Goal: Information Seeking & Learning: Learn about a topic

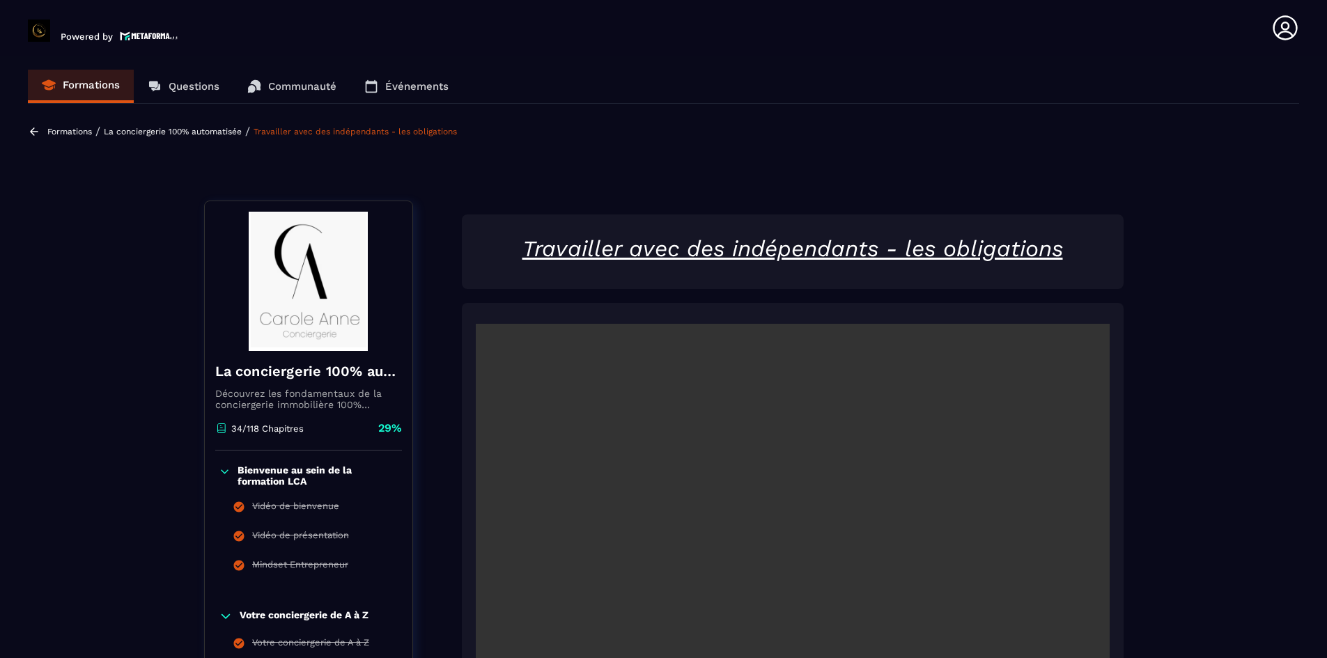
scroll to position [1254, 0]
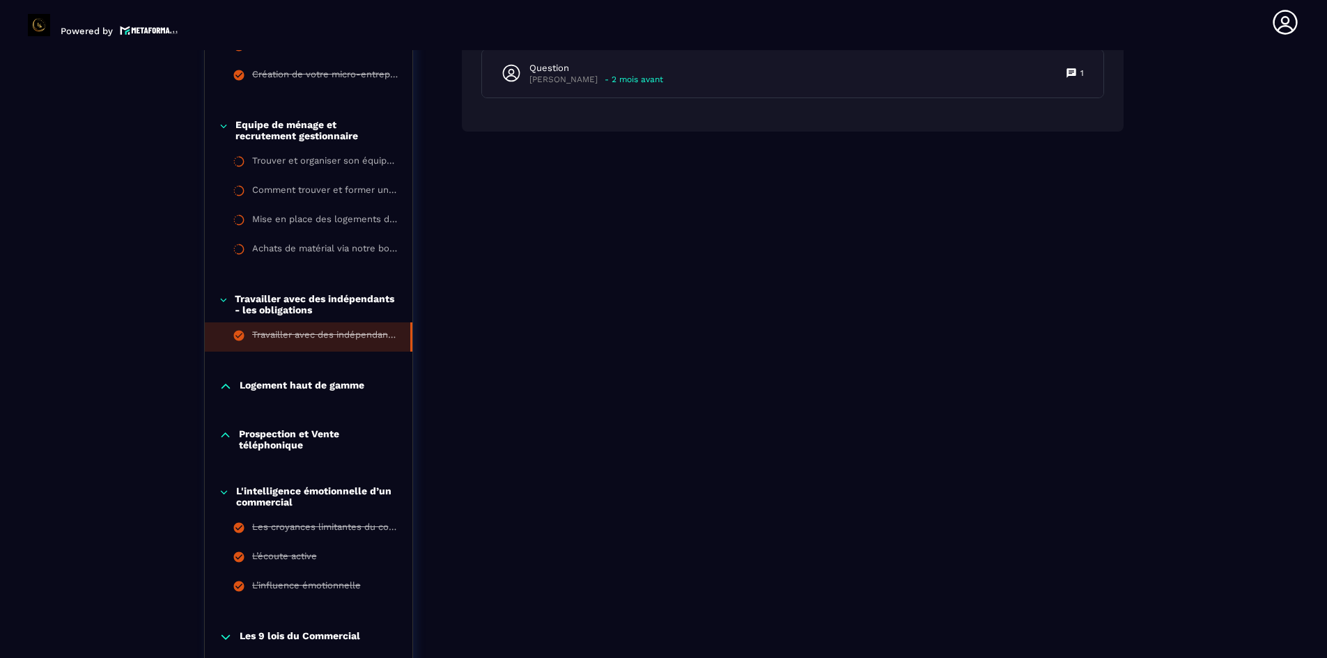
click at [368, 385] on div "Logement haut de gamme" at bounding box center [309, 387] width 208 height 14
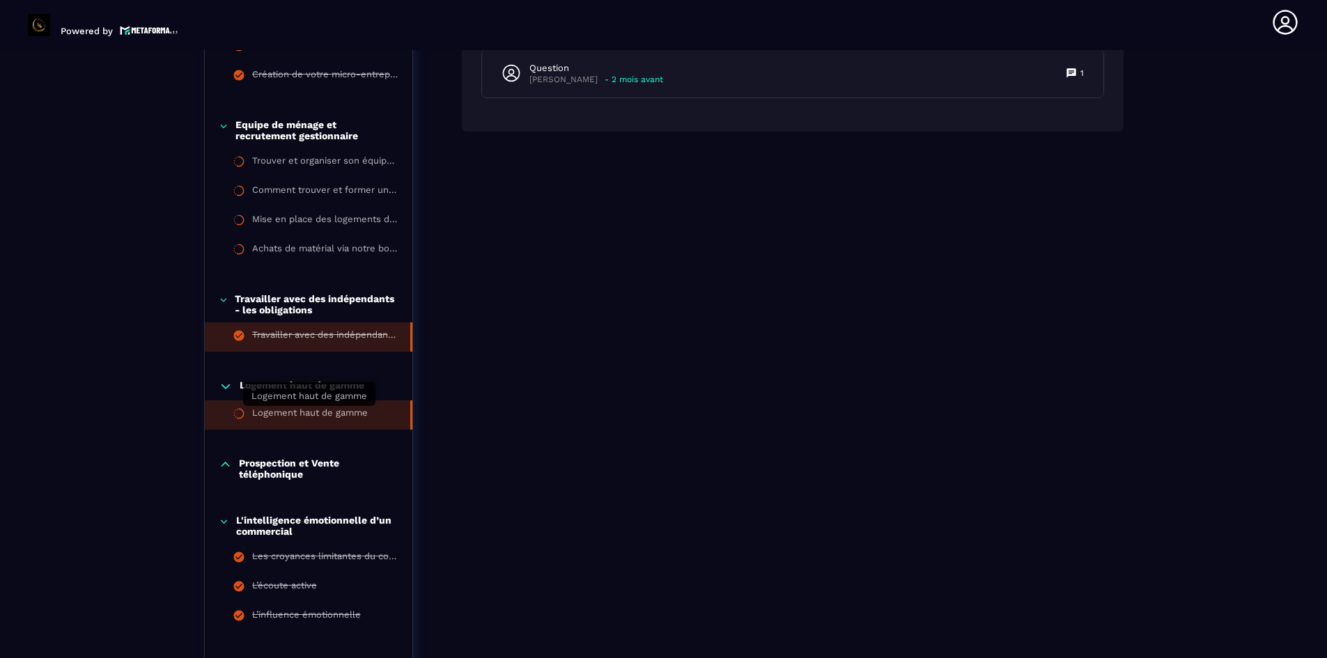
click at [366, 413] on div "Logement haut de gamme" at bounding box center [310, 415] width 116 height 15
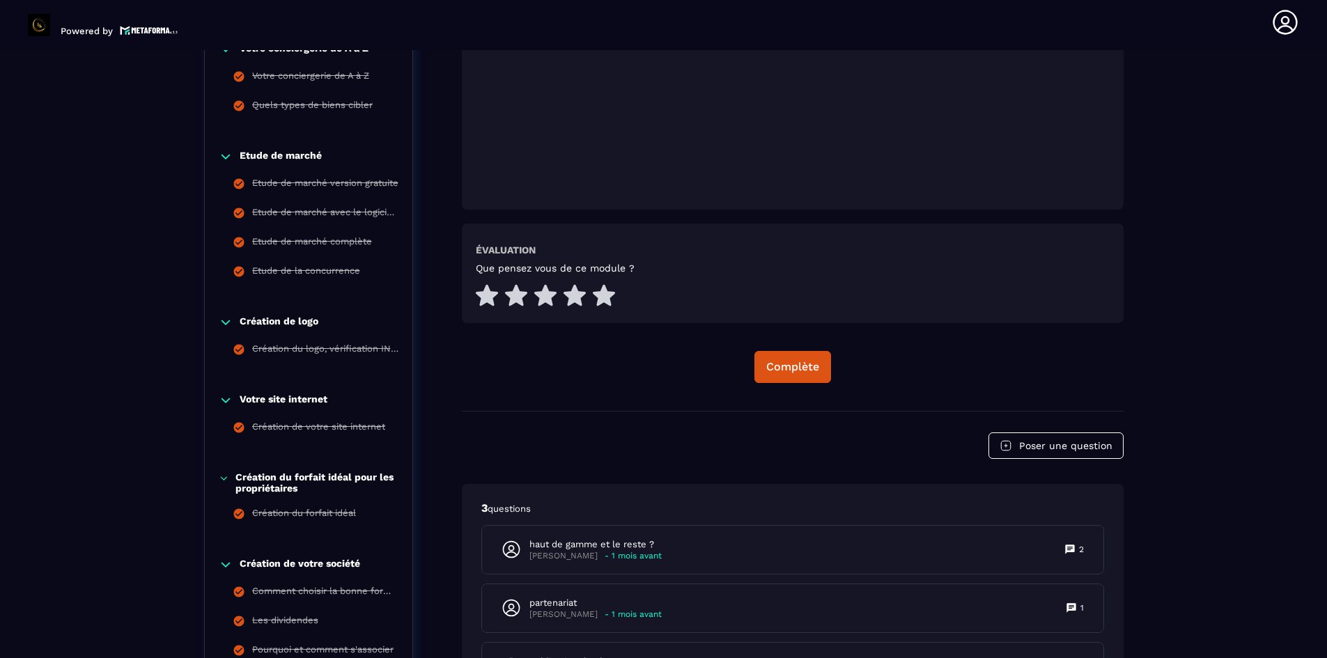
scroll to position [772, 0]
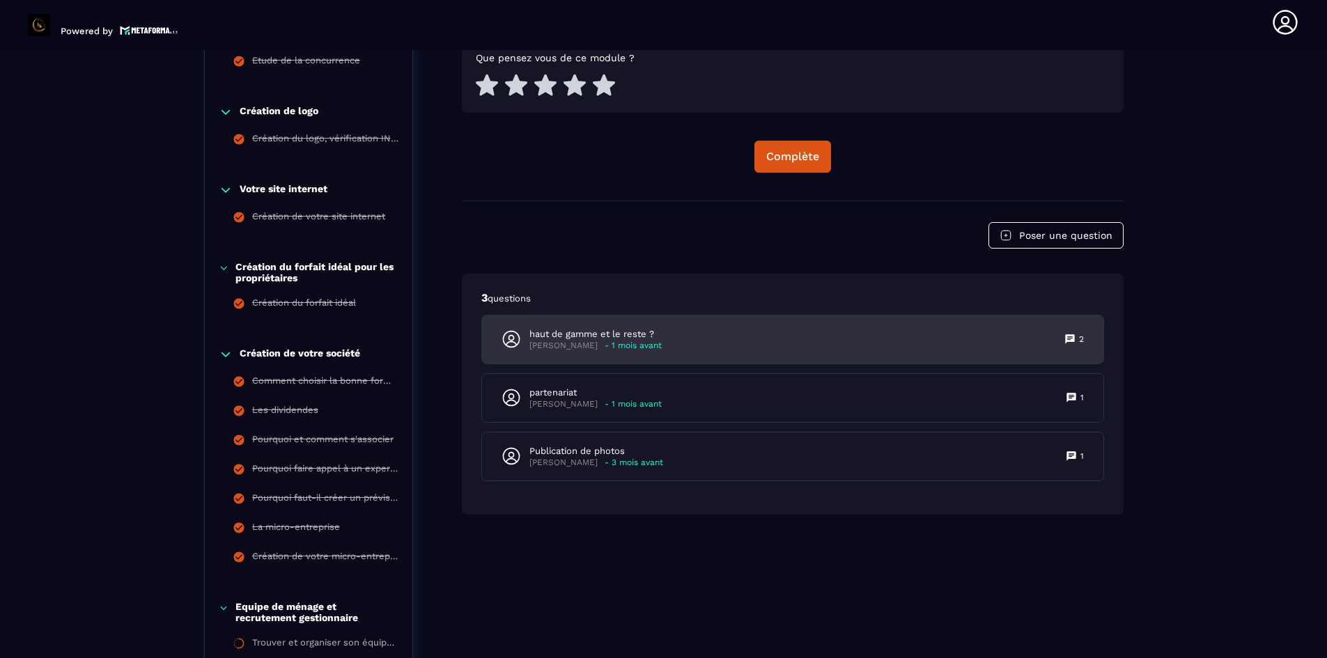
click at [619, 333] on p "haut de gamme et le reste ?" at bounding box center [595, 334] width 132 height 13
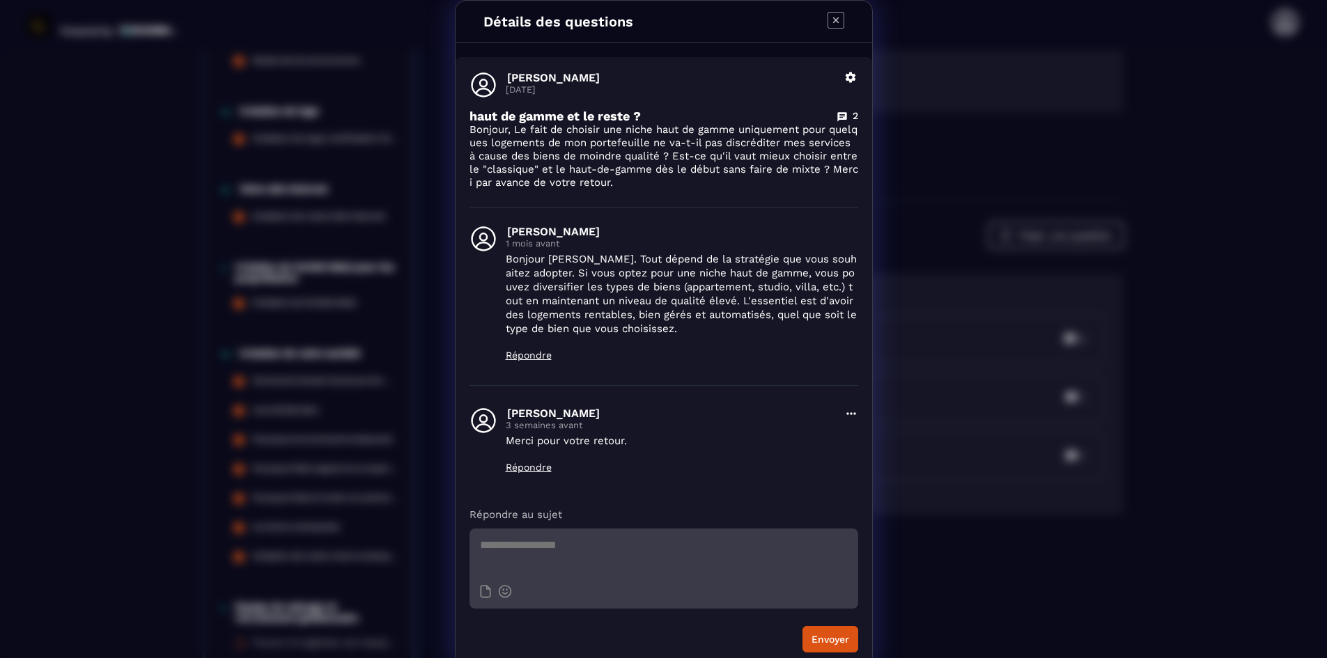
click at [832, 15] on icon "Modal window" at bounding box center [836, 20] width 17 height 17
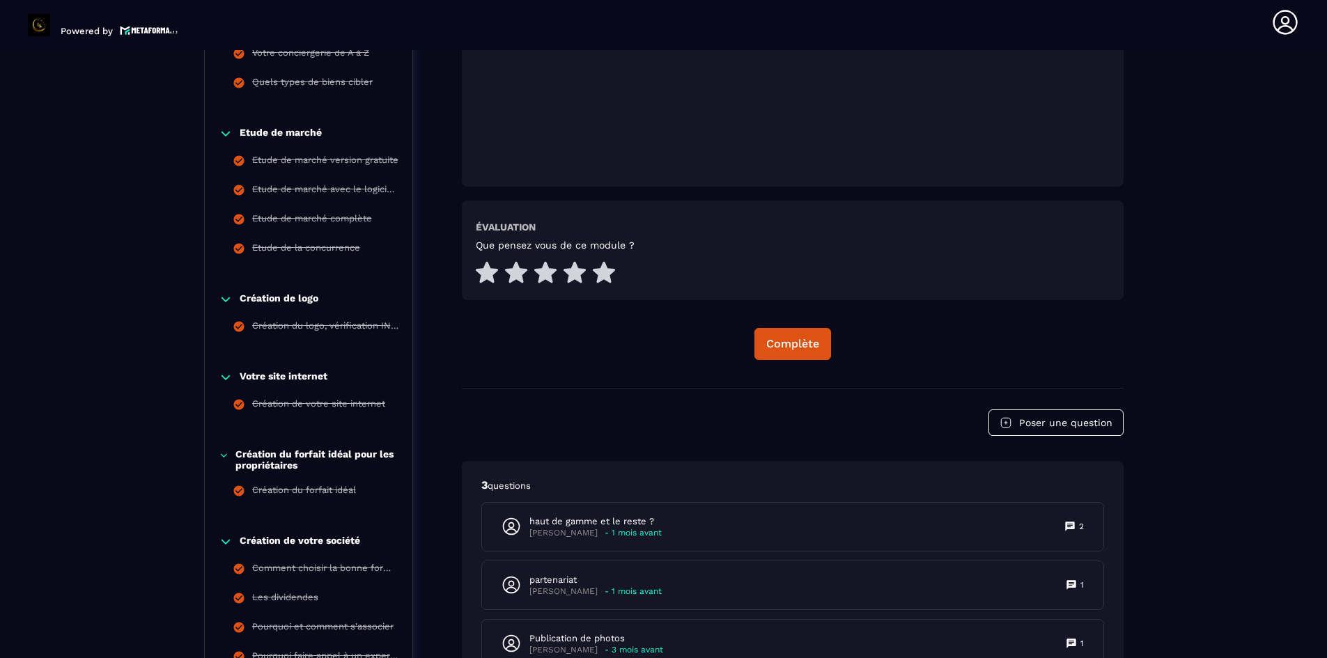
scroll to position [563, 0]
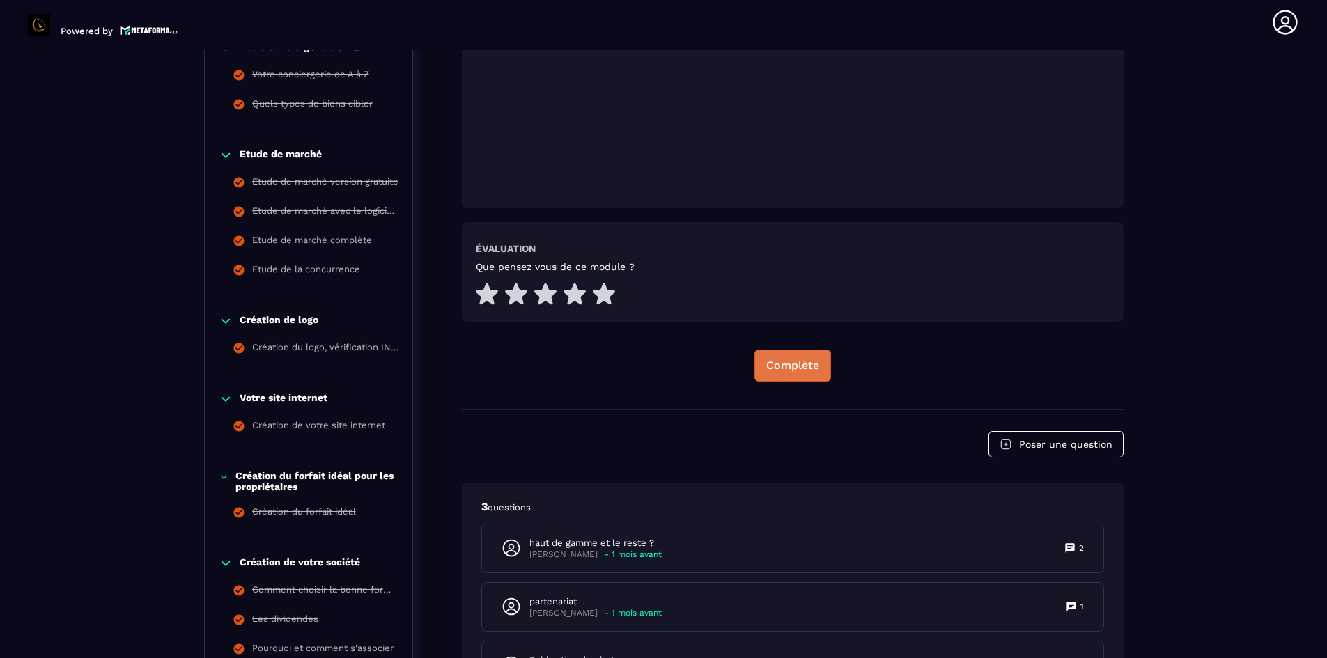
click at [779, 364] on div "Complète" at bounding box center [792, 366] width 53 height 14
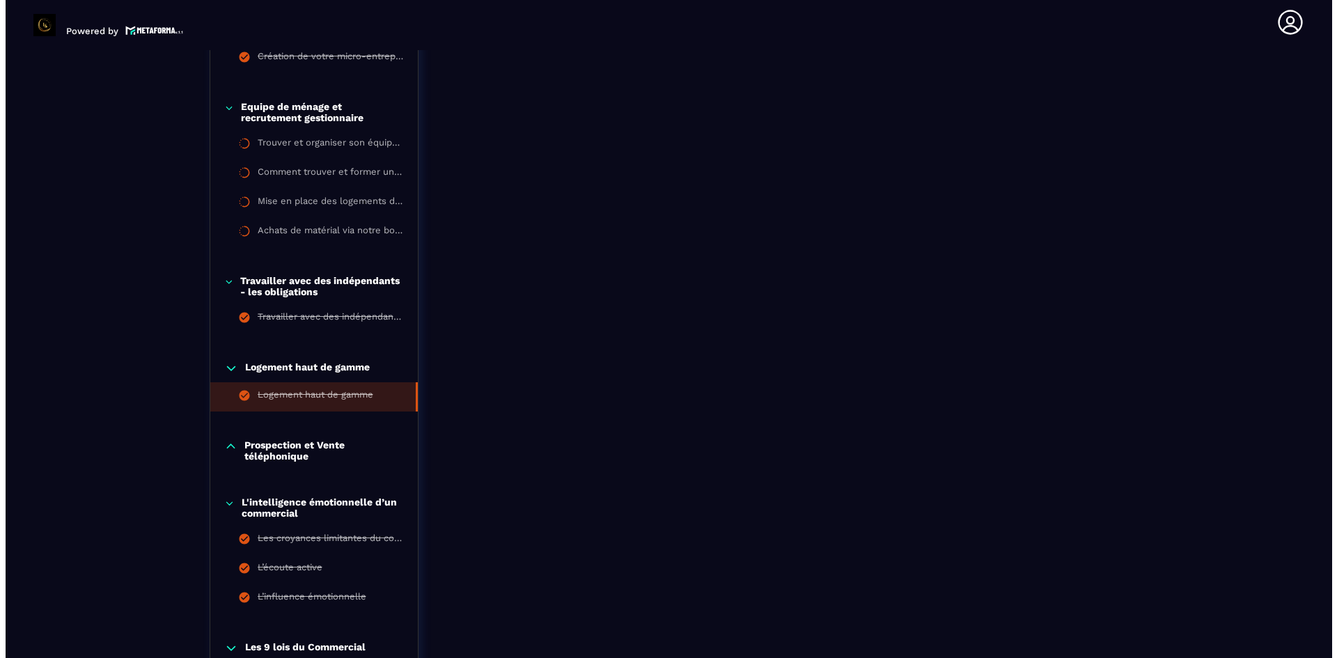
scroll to position [1399, 0]
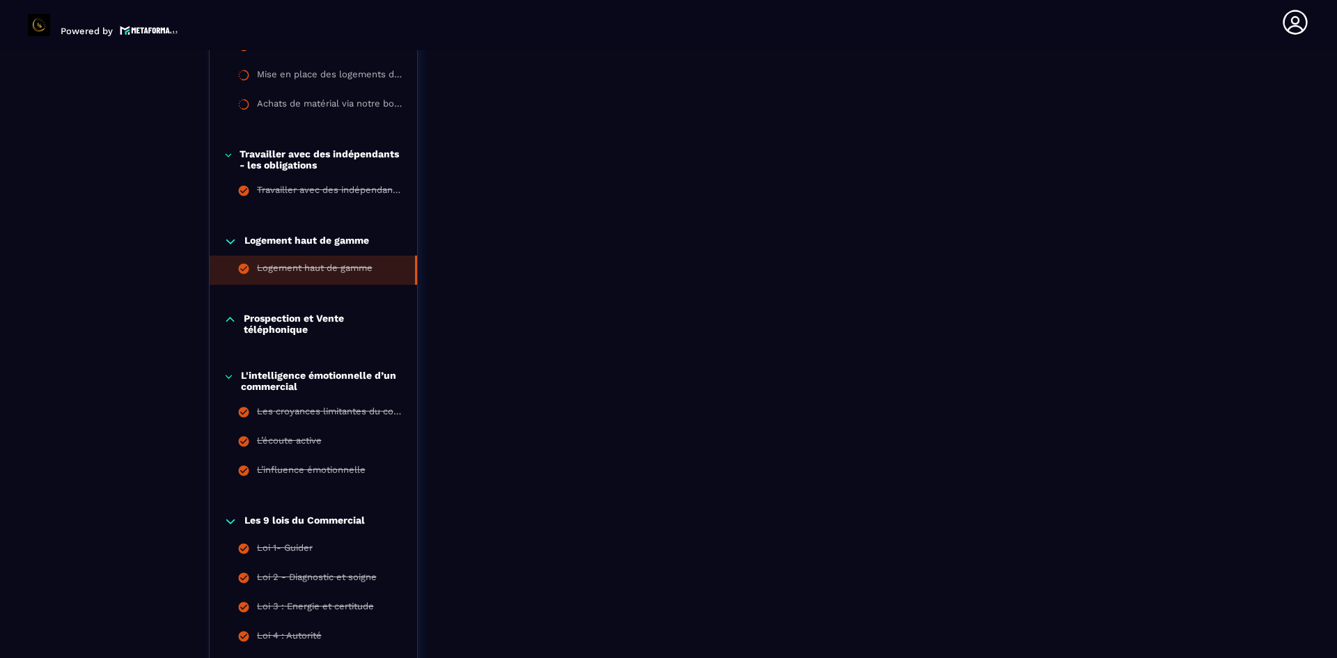
click at [313, 326] on p "Prospection et Vente téléphonique" at bounding box center [324, 324] width 160 height 22
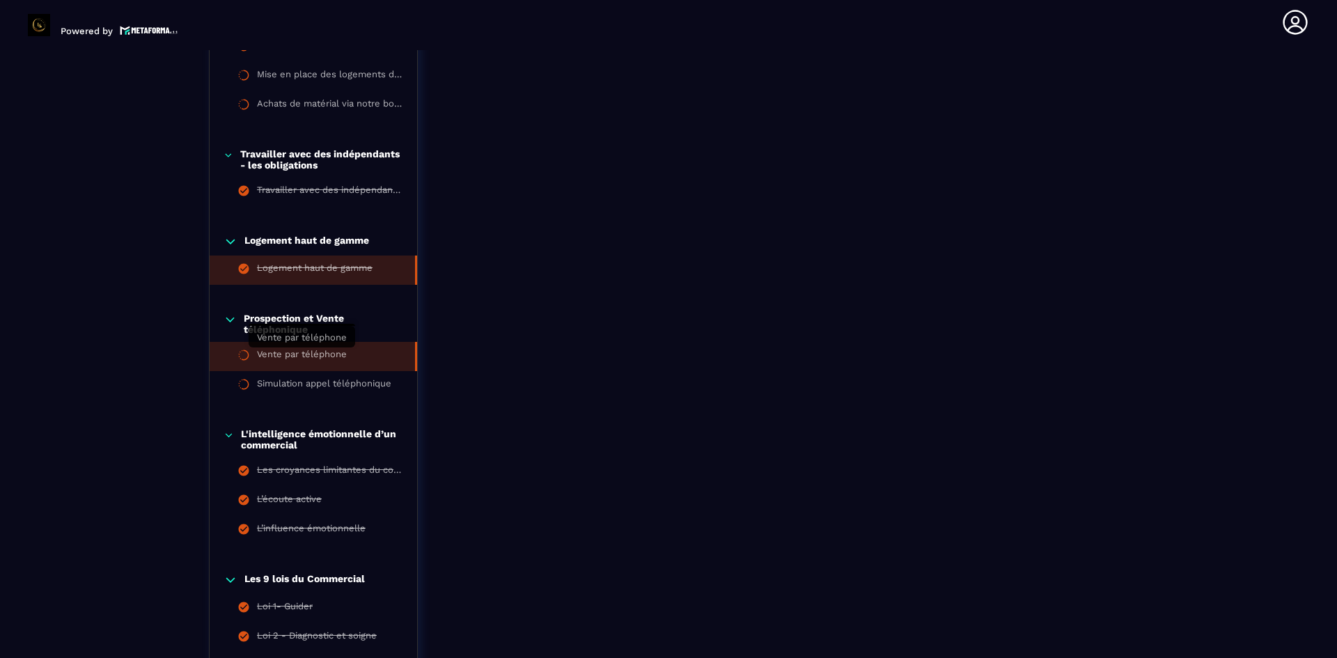
click at [339, 356] on div "Vente par téléphone" at bounding box center [302, 356] width 90 height 15
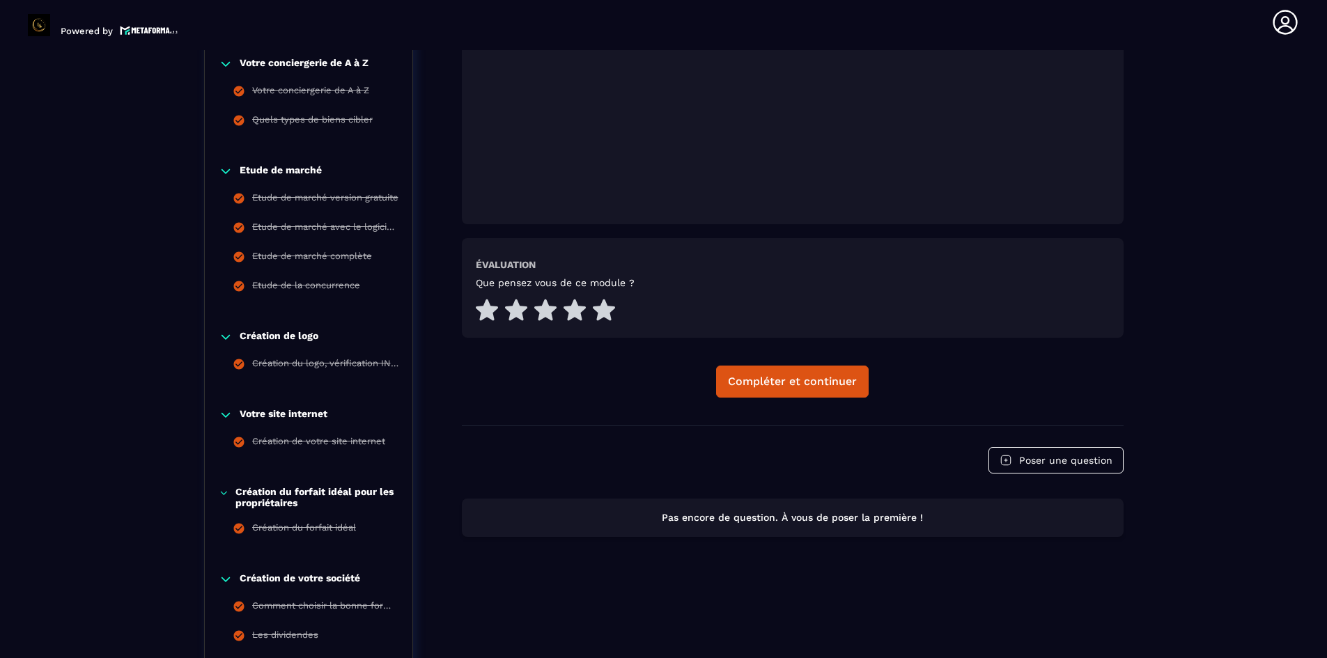
scroll to position [563, 0]
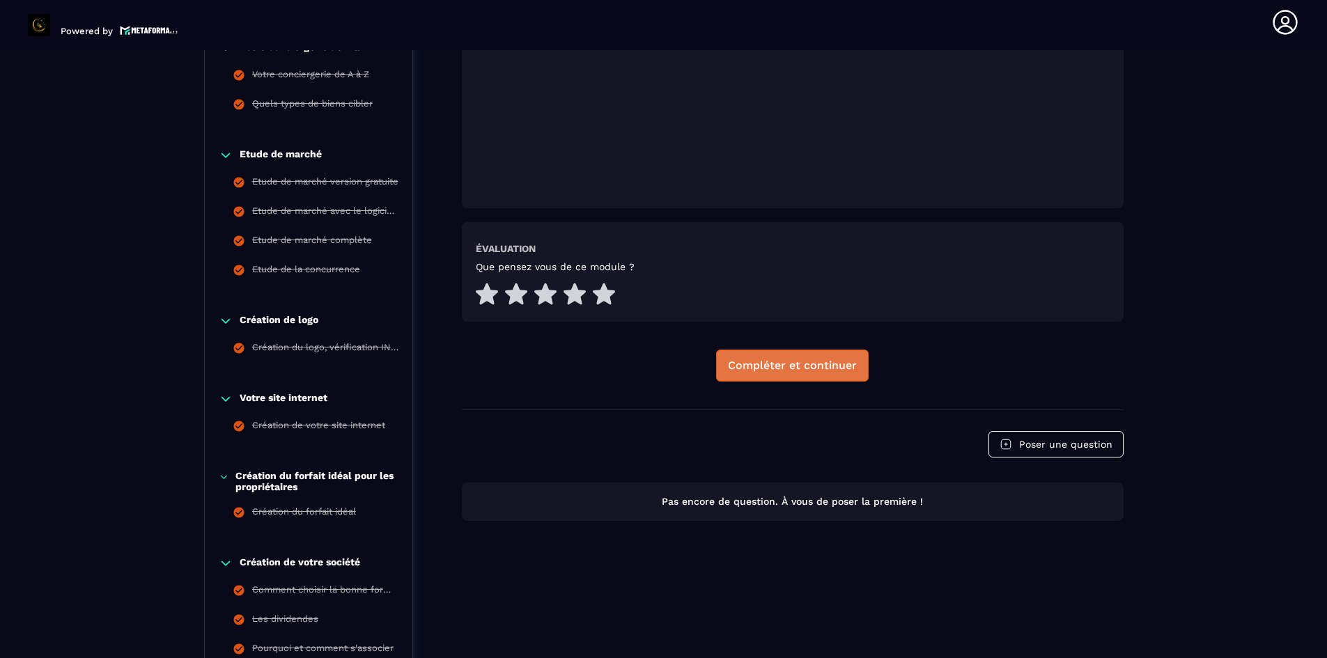
click at [824, 359] on div "Compléter et continuer" at bounding box center [792, 366] width 129 height 14
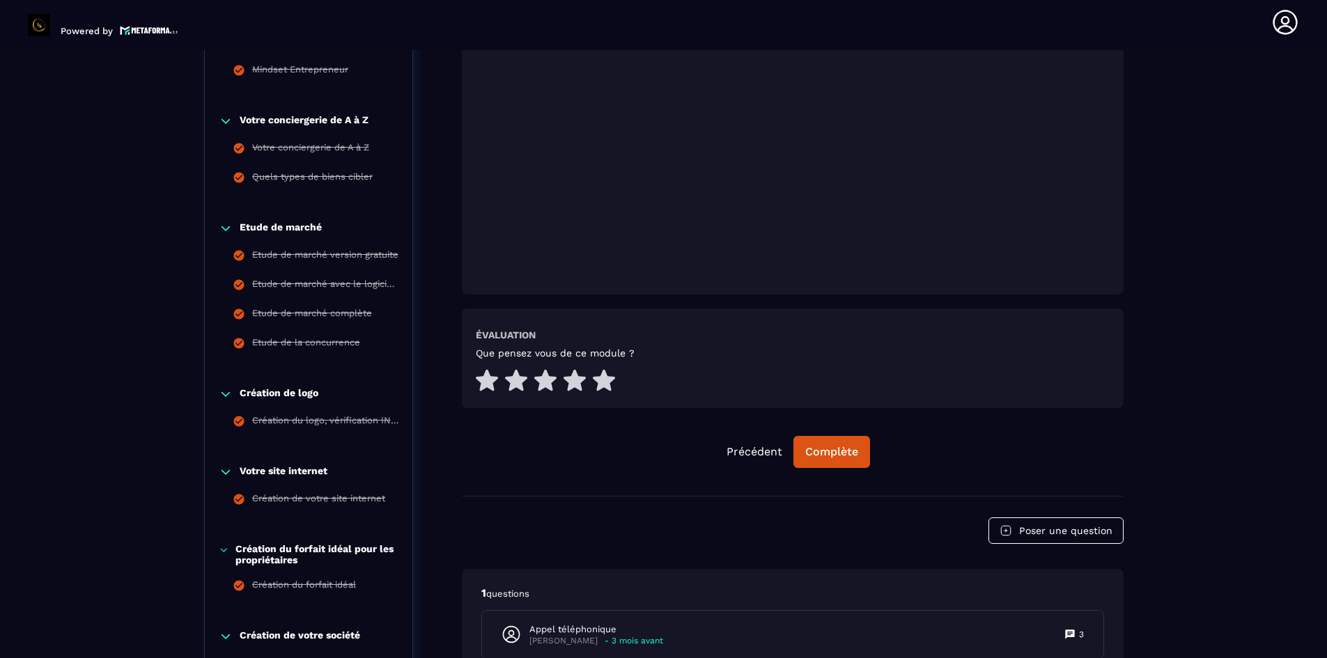
scroll to position [493, 0]
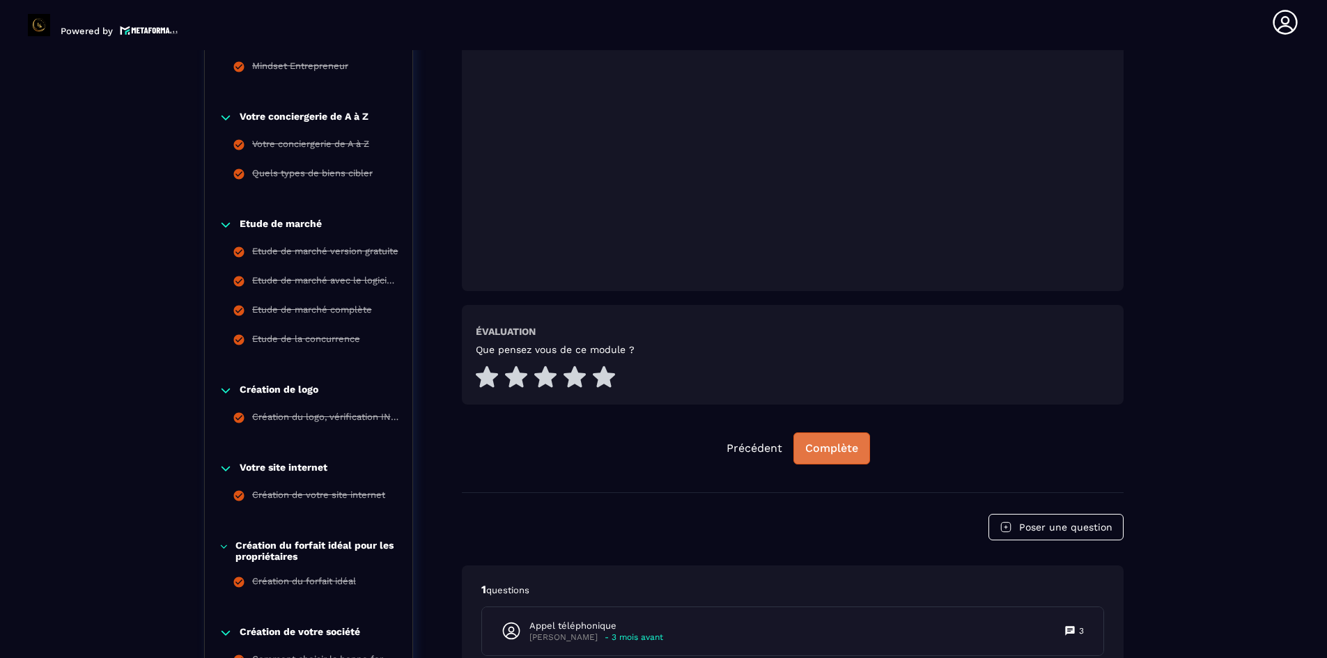
click at [842, 450] on div "Complète" at bounding box center [831, 449] width 53 height 14
click at [826, 449] on div "Continuer" at bounding box center [832, 449] width 54 height 14
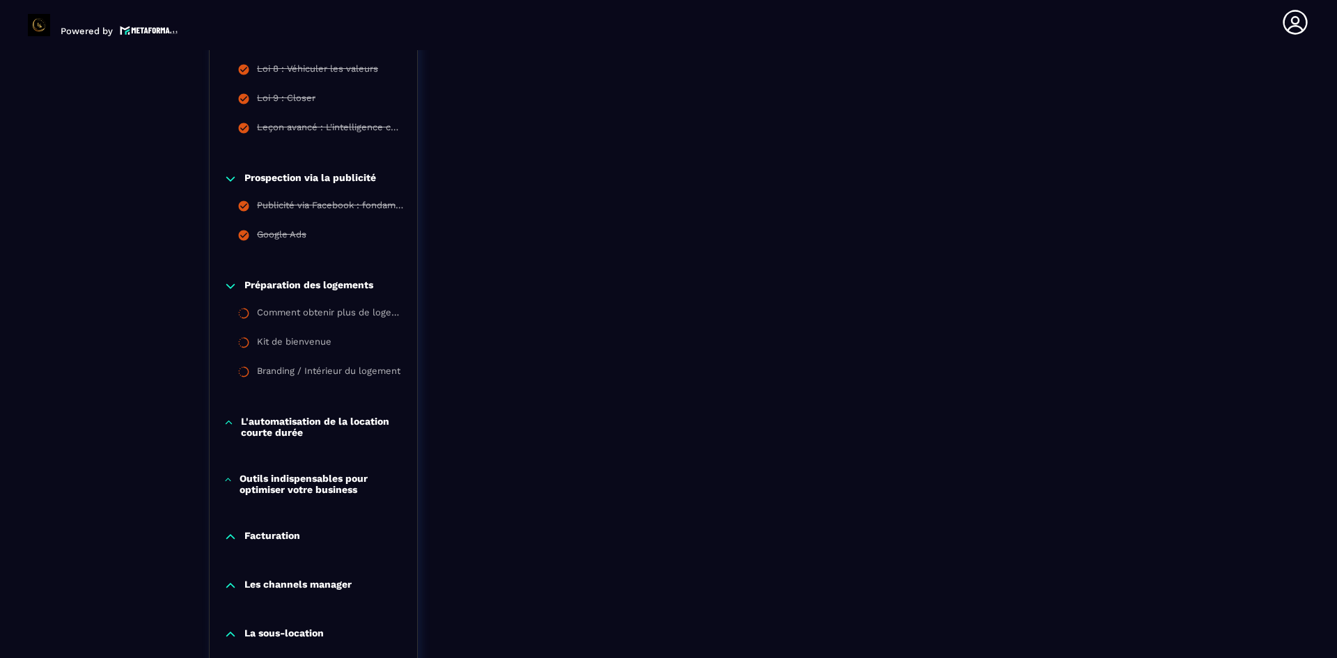
scroll to position [2165, 0]
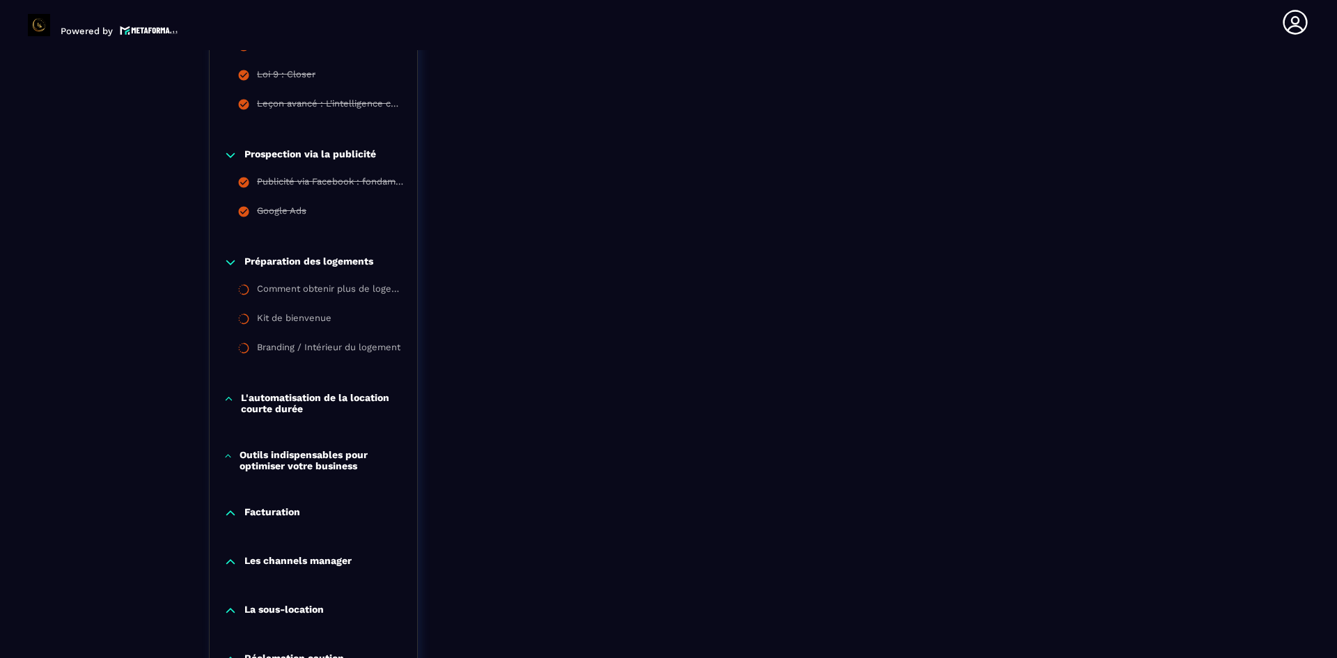
click at [339, 465] on p "Outils indispensables pour optimiser votre business" at bounding box center [322, 460] width 164 height 22
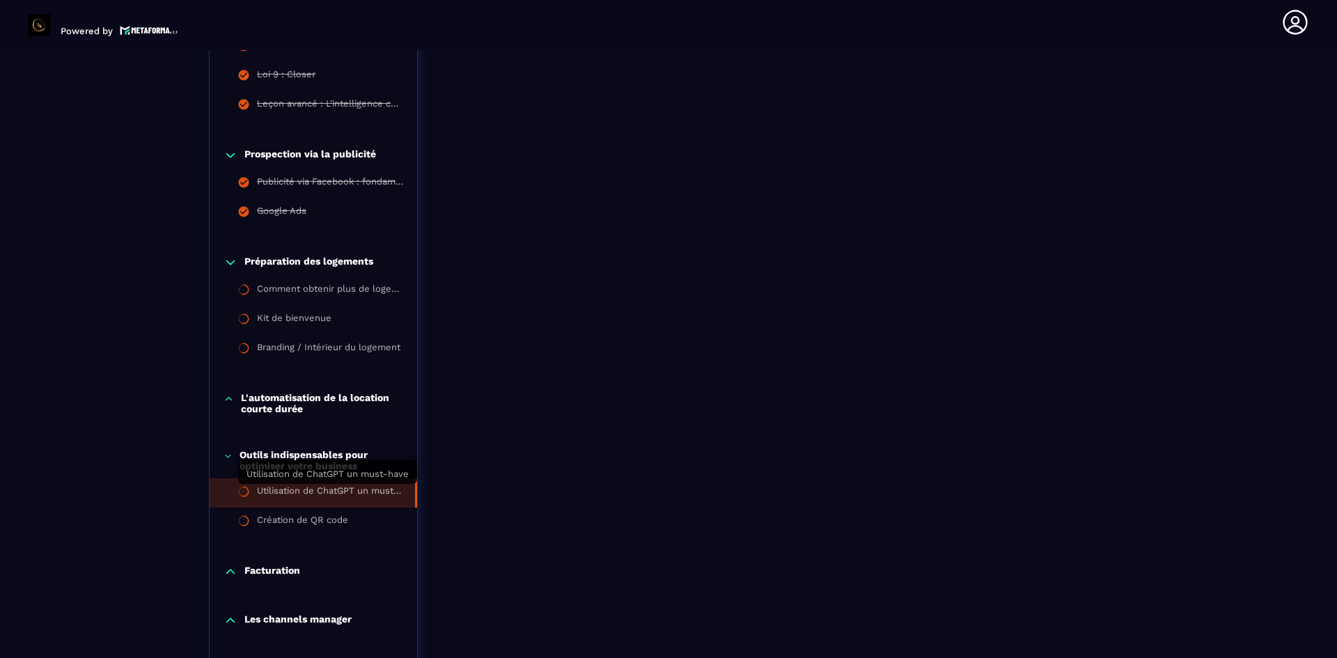
click at [369, 487] on div "Utilisation de ChatGPT un must-have" at bounding box center [329, 493] width 144 height 15
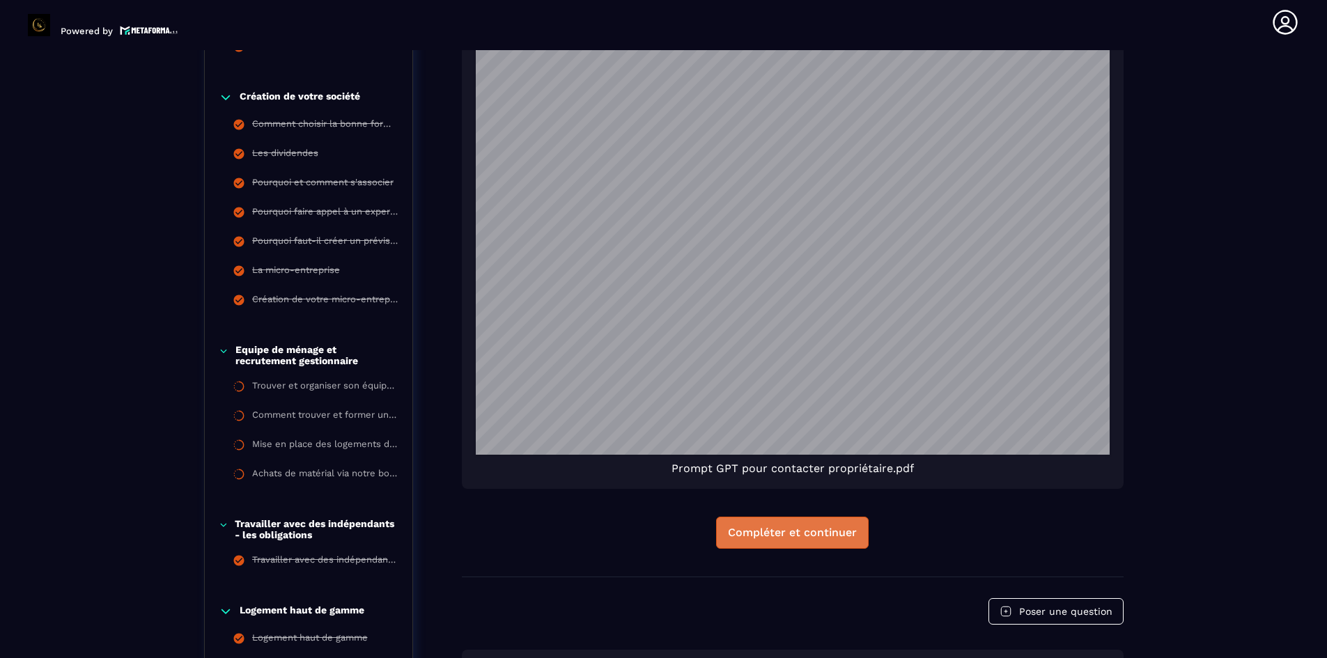
scroll to position [1190, 0]
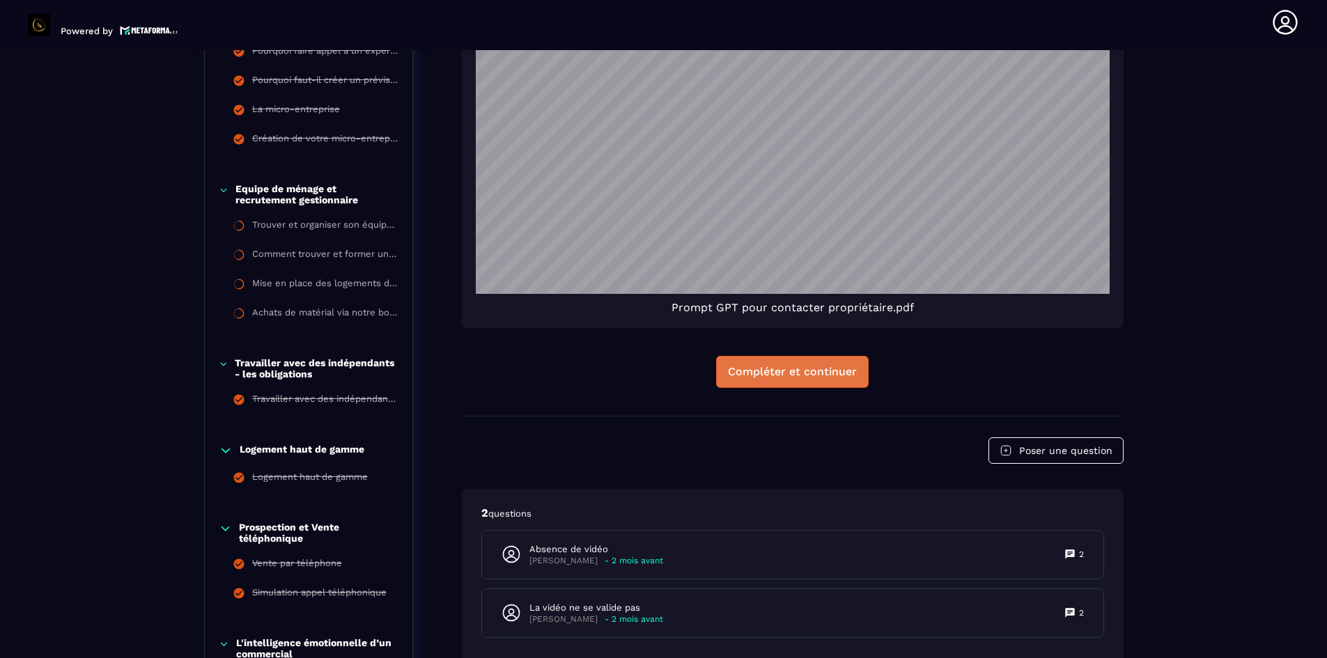
click at [776, 374] on div "Compléter et continuer" at bounding box center [792, 372] width 129 height 14
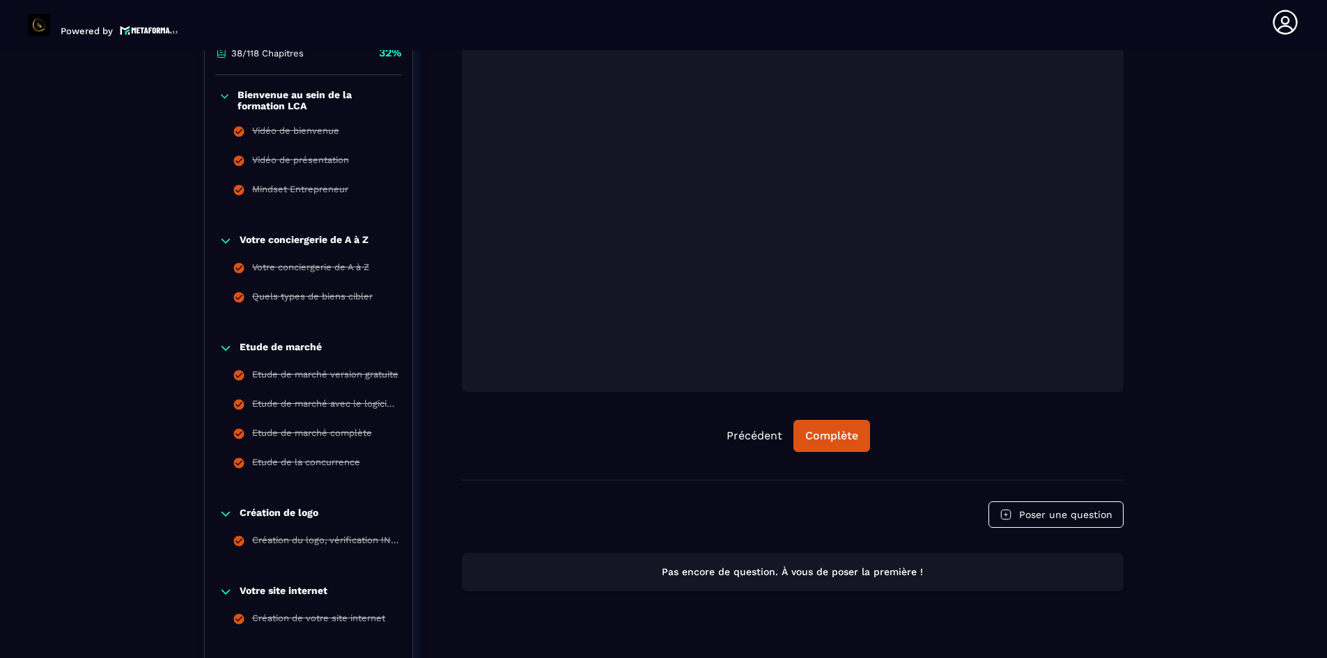
scroll to position [354, 0]
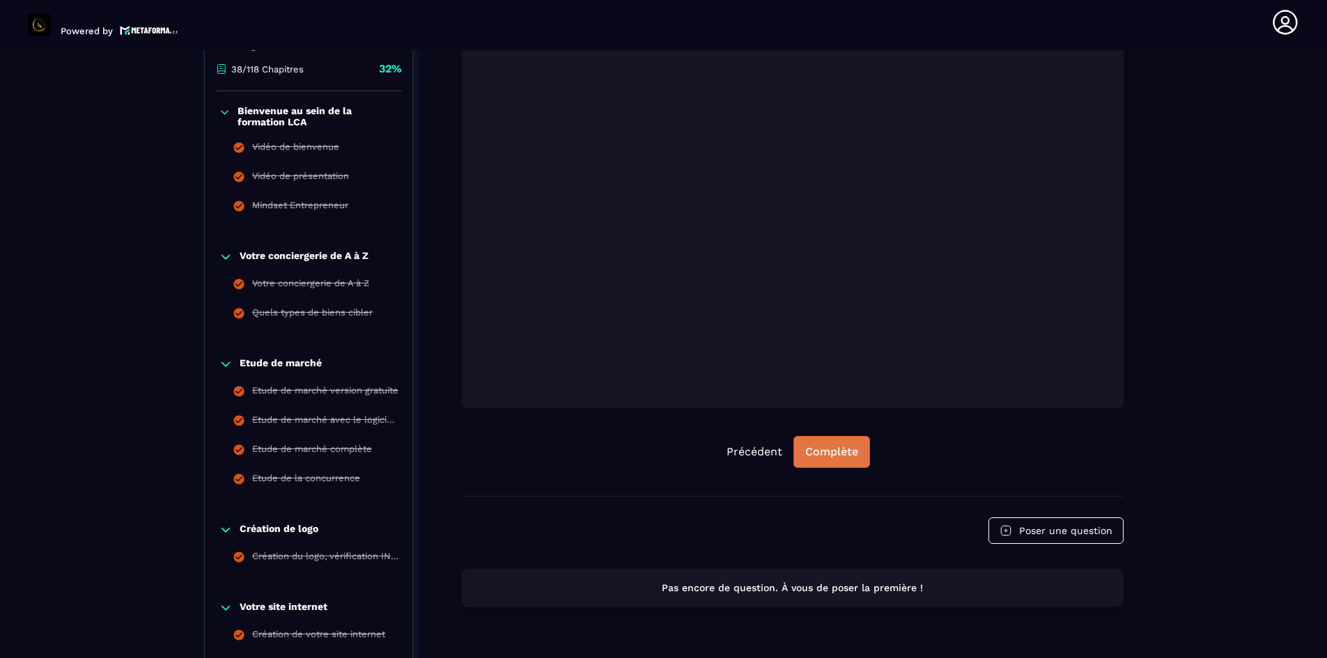
click at [828, 448] on div "Complète" at bounding box center [831, 452] width 53 height 14
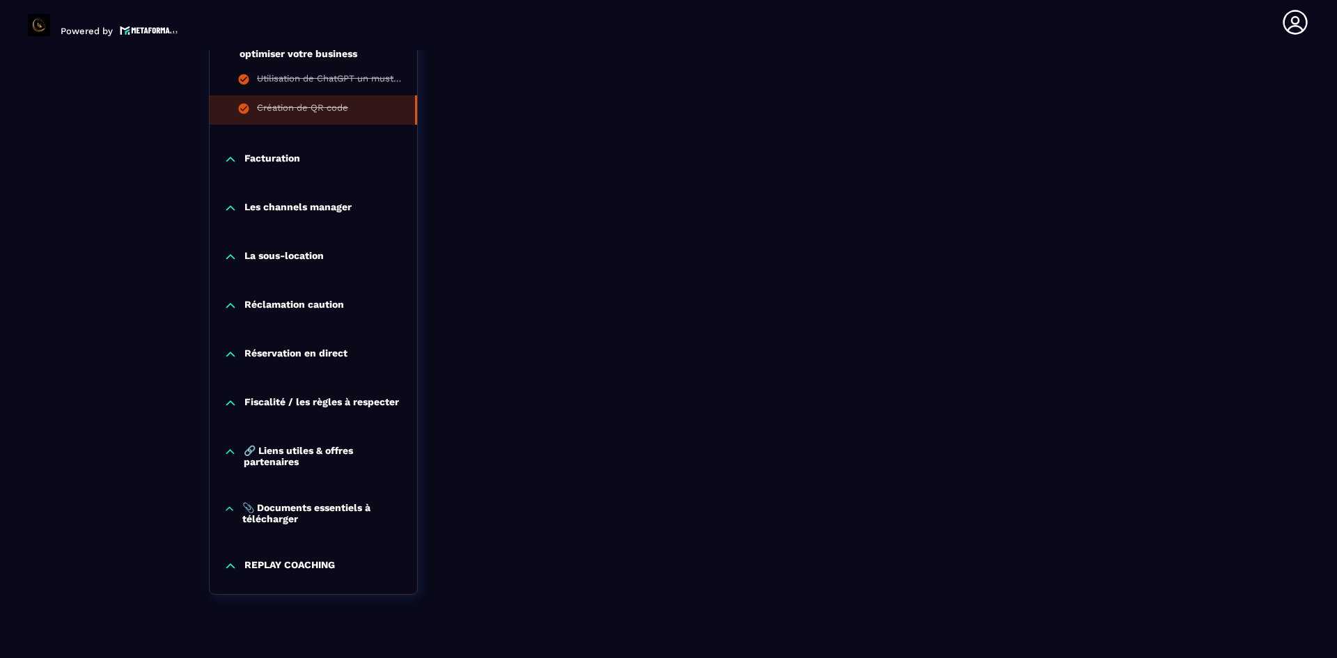
scroll to position [2583, 0]
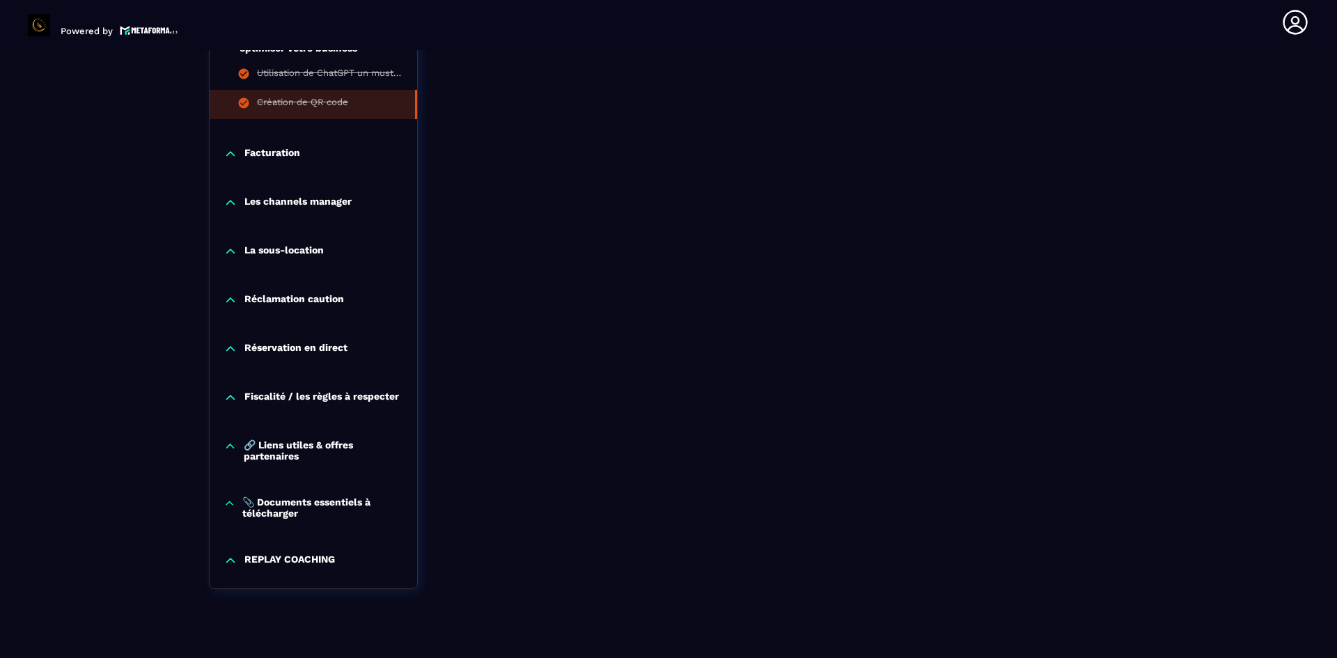
click at [256, 251] on p "La sous-location" at bounding box center [284, 252] width 79 height 14
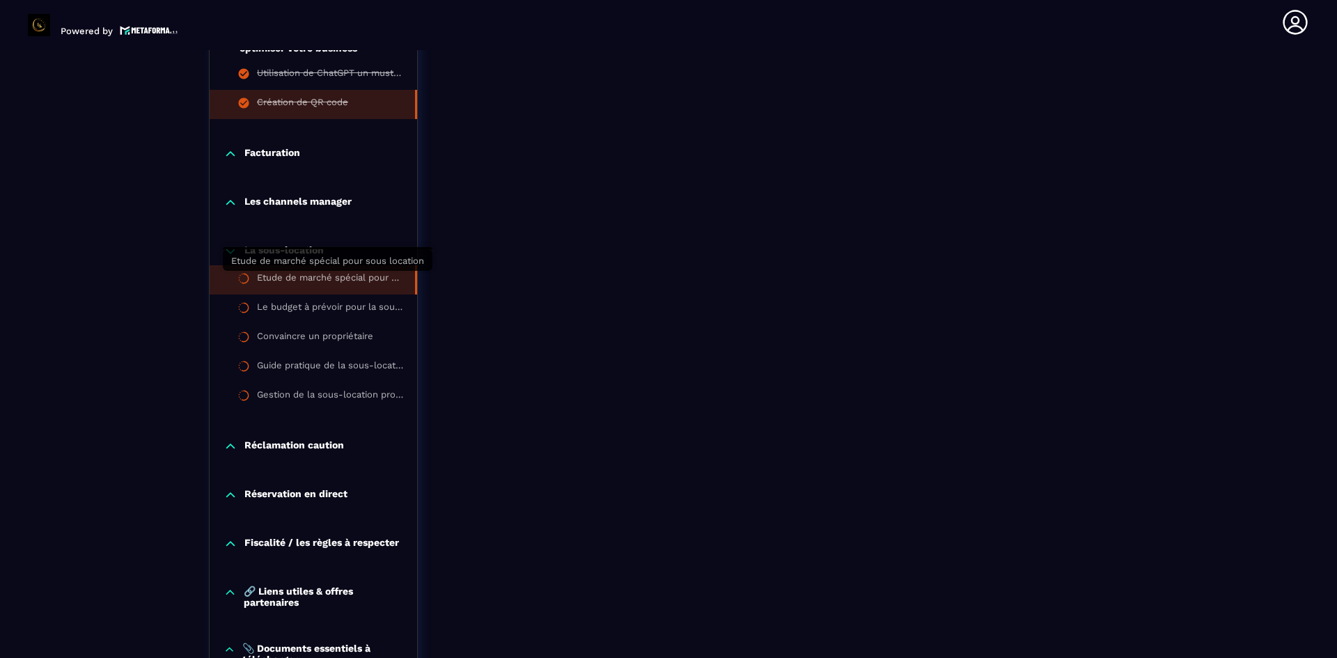
click at [270, 273] on div "Etude de marché spécial pour sous location" at bounding box center [329, 279] width 144 height 15
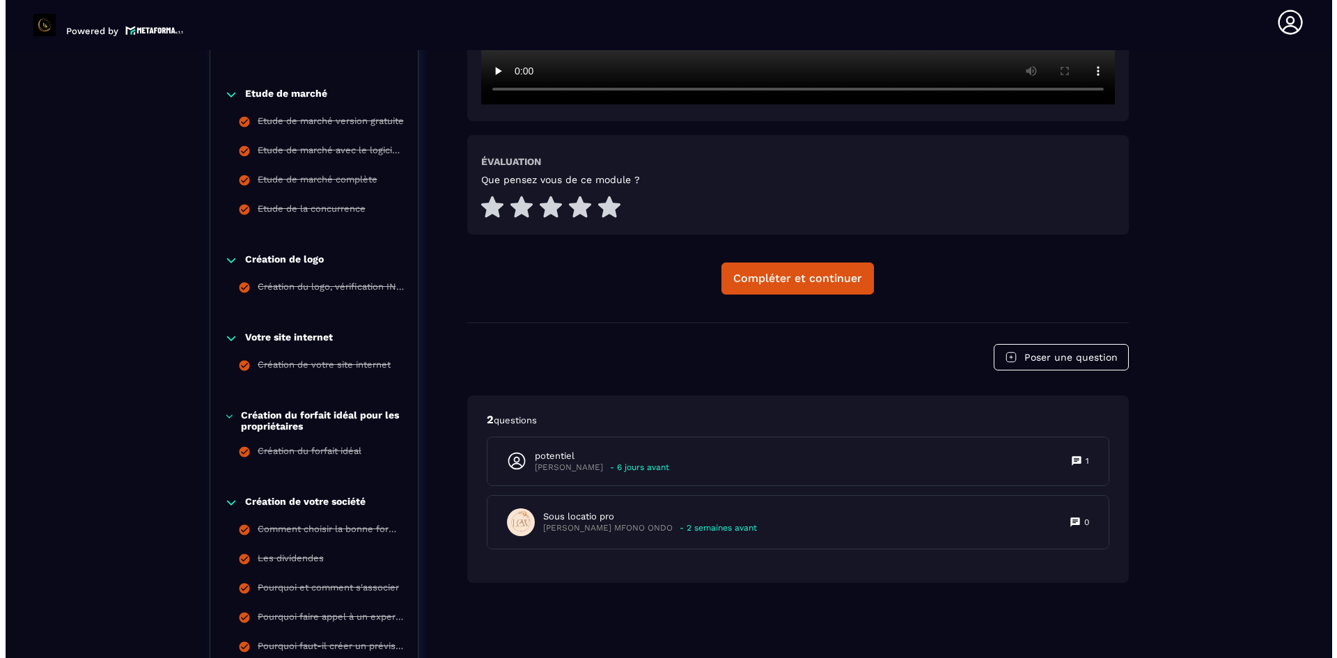
scroll to position [633, 0]
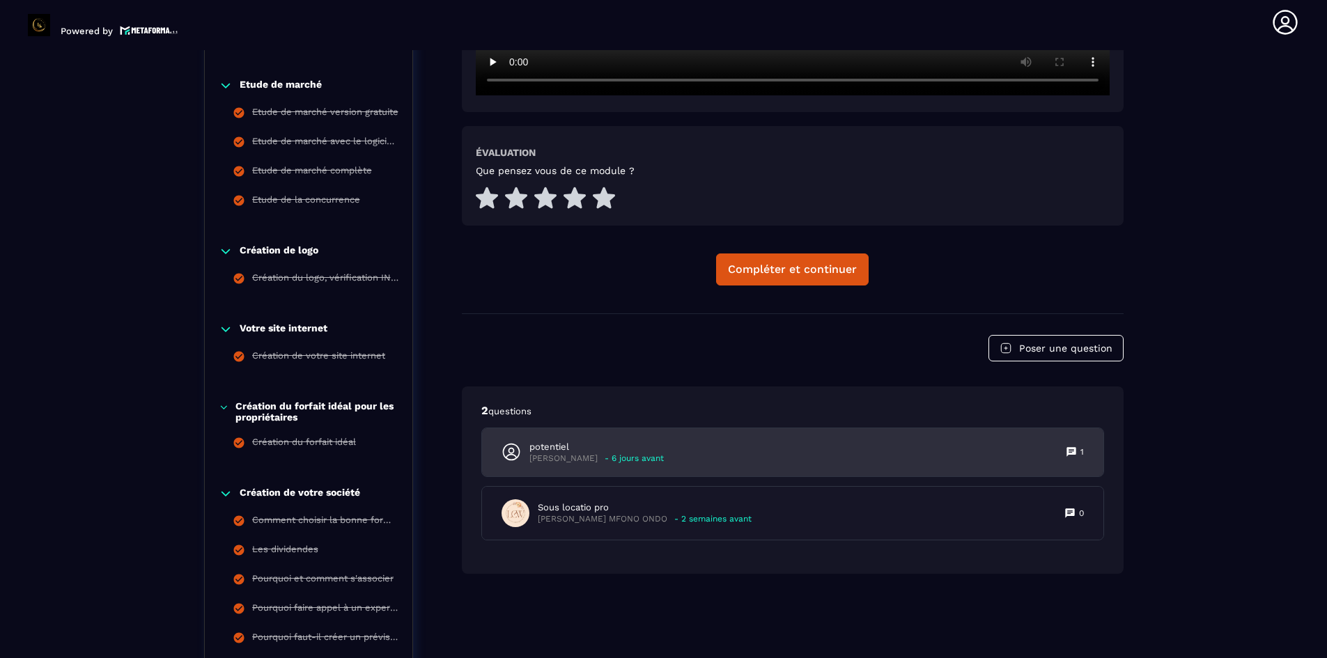
click at [566, 456] on p "[PERSON_NAME]" at bounding box center [563, 458] width 68 height 10
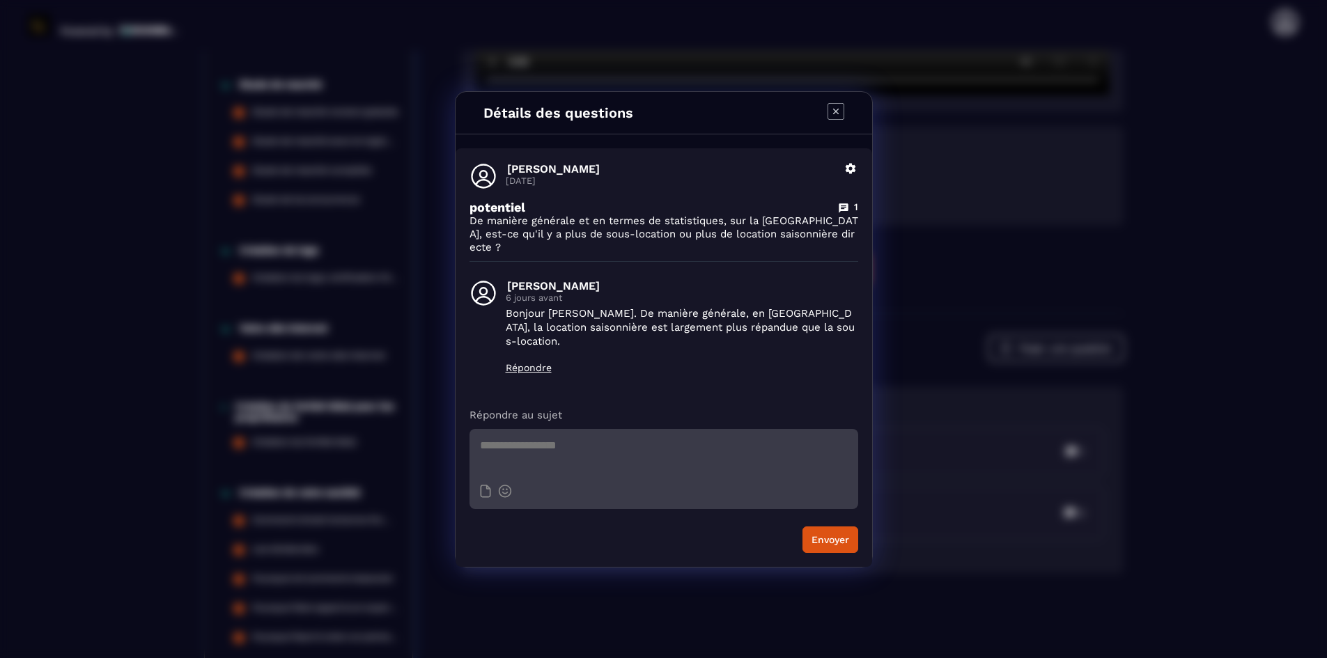
click at [834, 114] on icon "Modal window" at bounding box center [835, 111] width 6 height 6
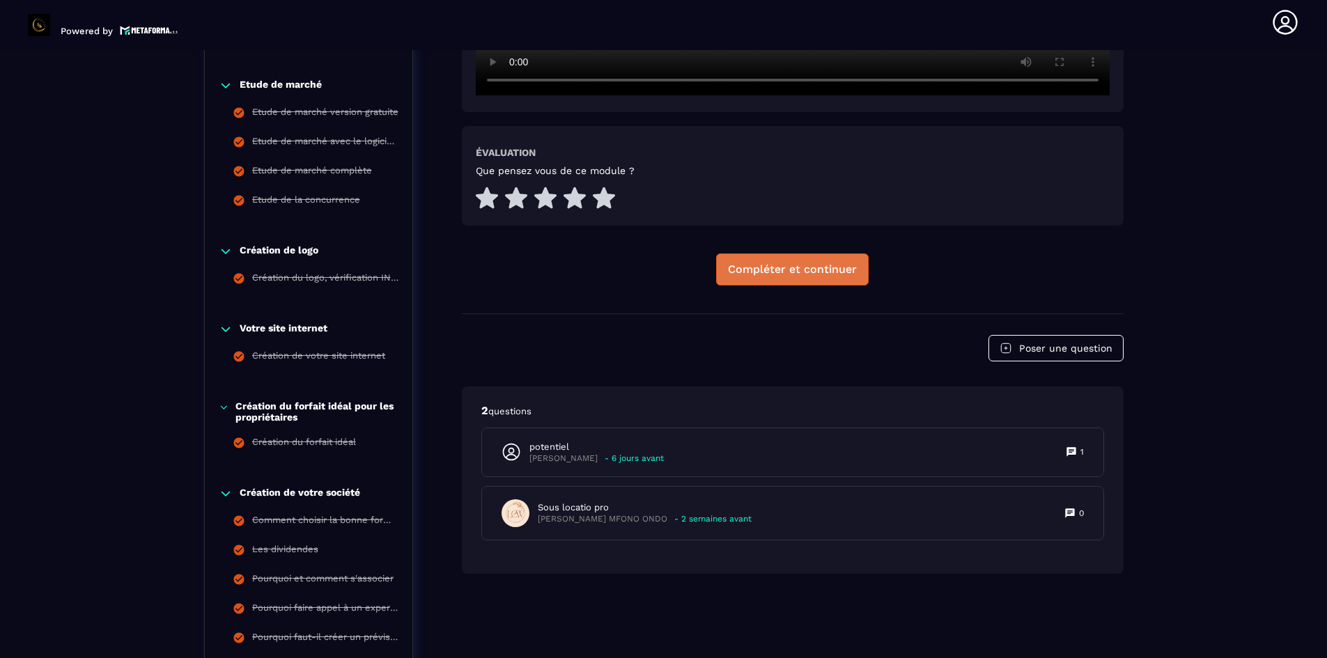
click at [768, 266] on div "Compléter et continuer" at bounding box center [792, 270] width 129 height 14
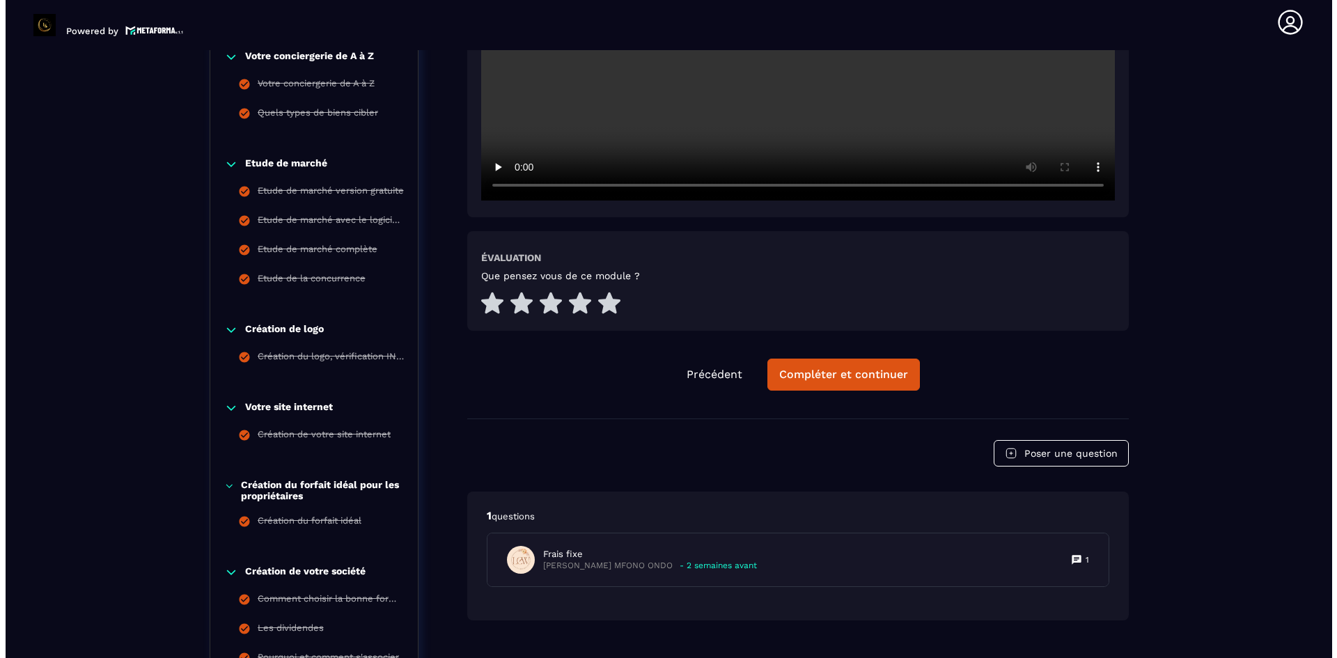
scroll to position [563, 0]
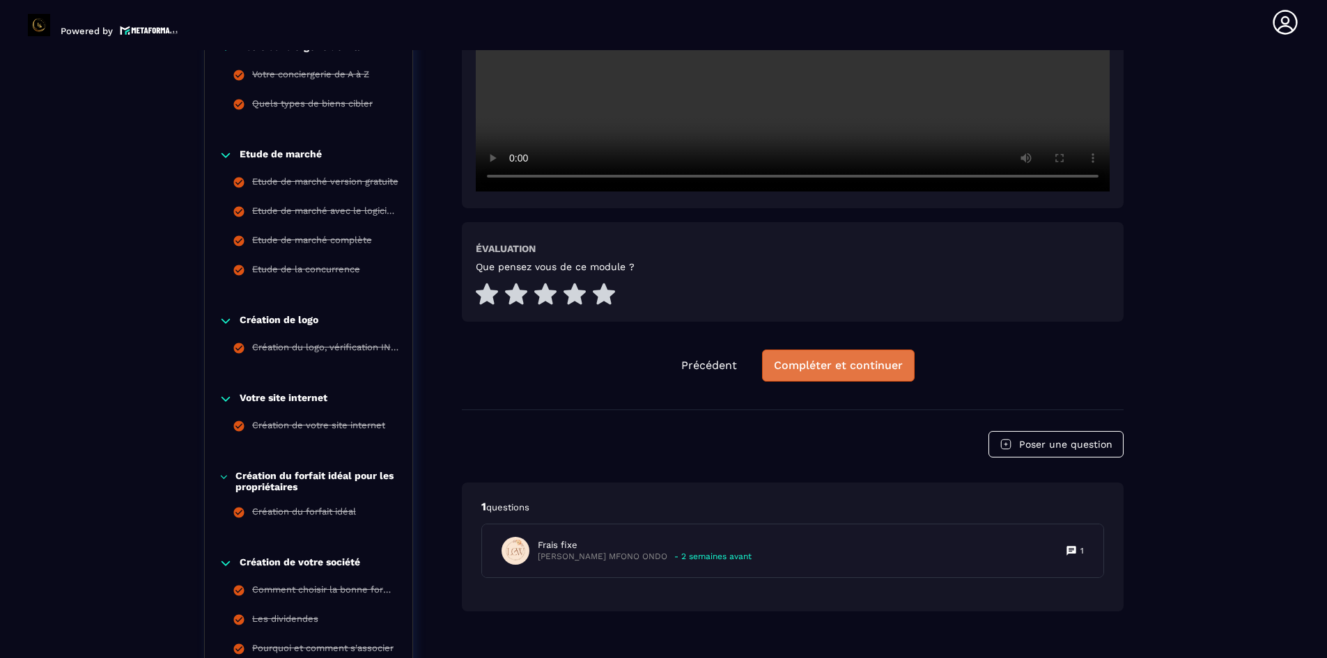
click at [812, 373] on button "Compléter et continuer" at bounding box center [838, 366] width 153 height 32
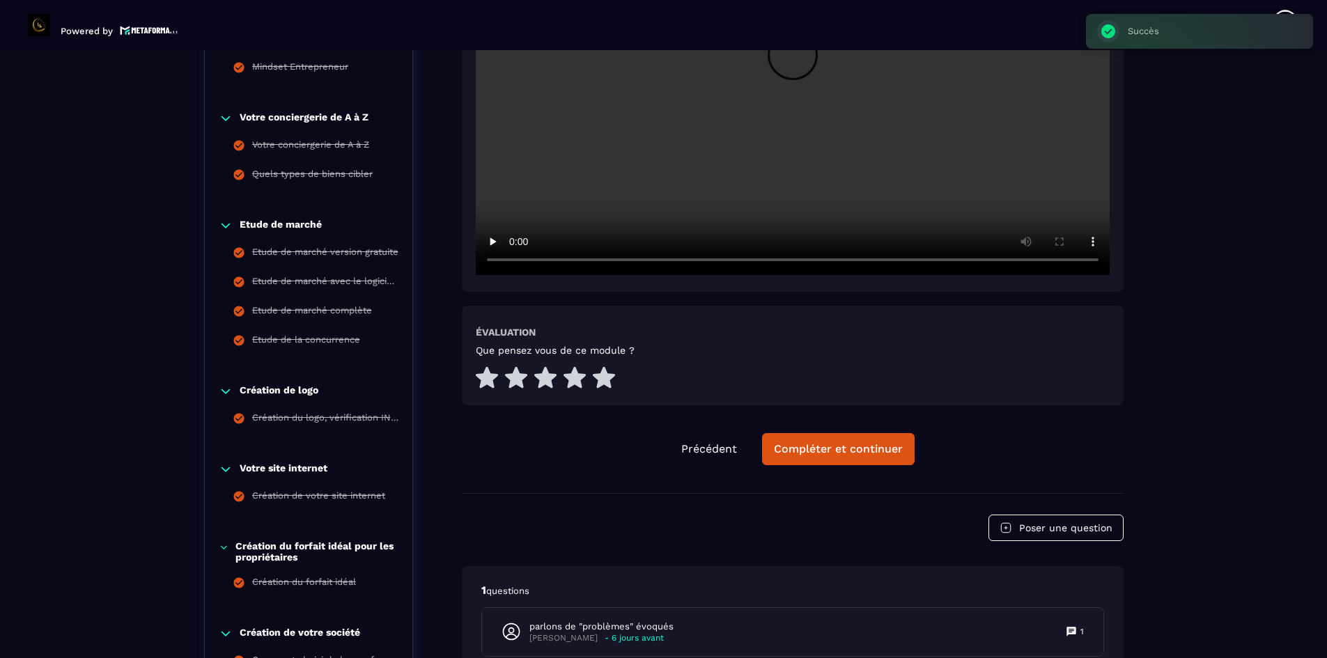
scroll to position [493, 0]
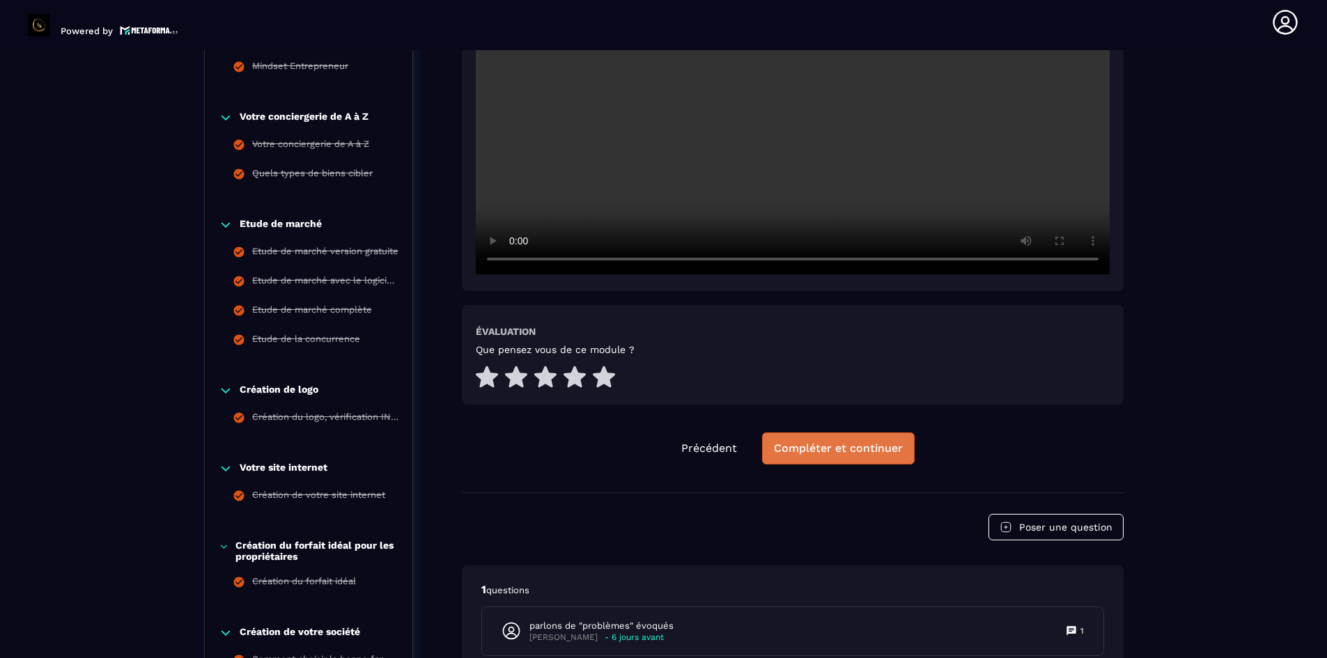
click at [800, 449] on div "Compléter et continuer" at bounding box center [838, 449] width 129 height 14
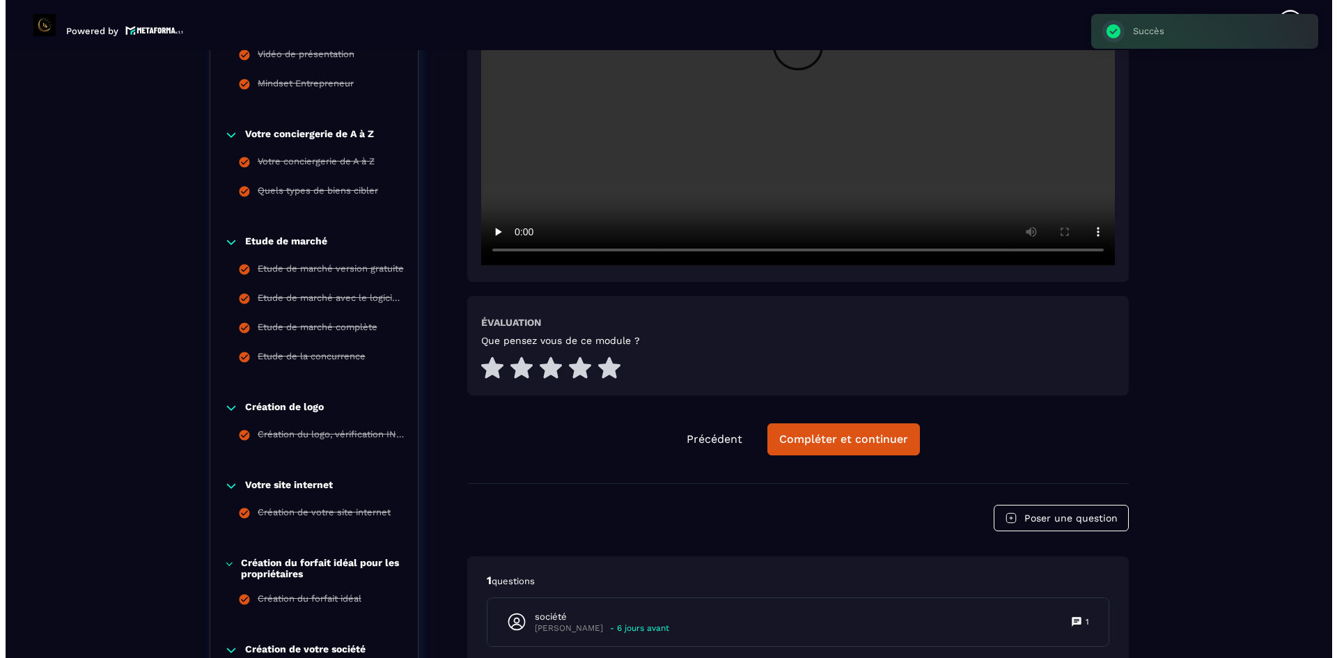
scroll to position [493, 0]
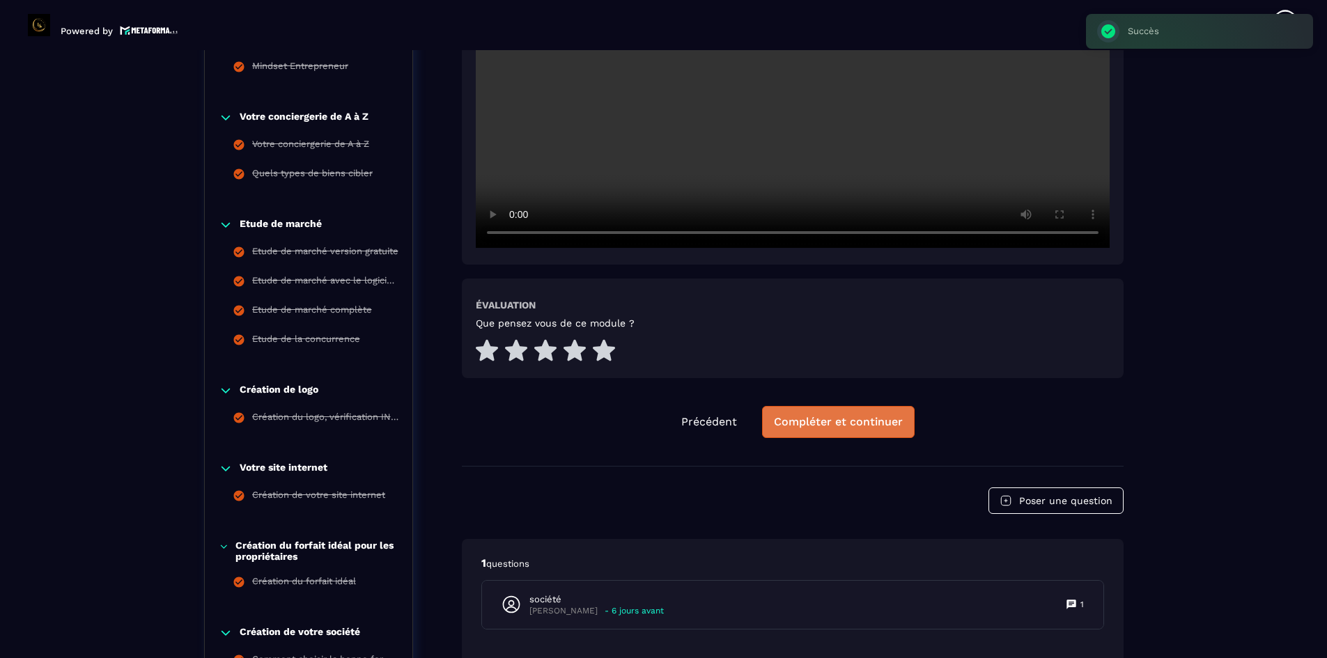
click at [800, 419] on div "Compléter et continuer" at bounding box center [838, 422] width 129 height 14
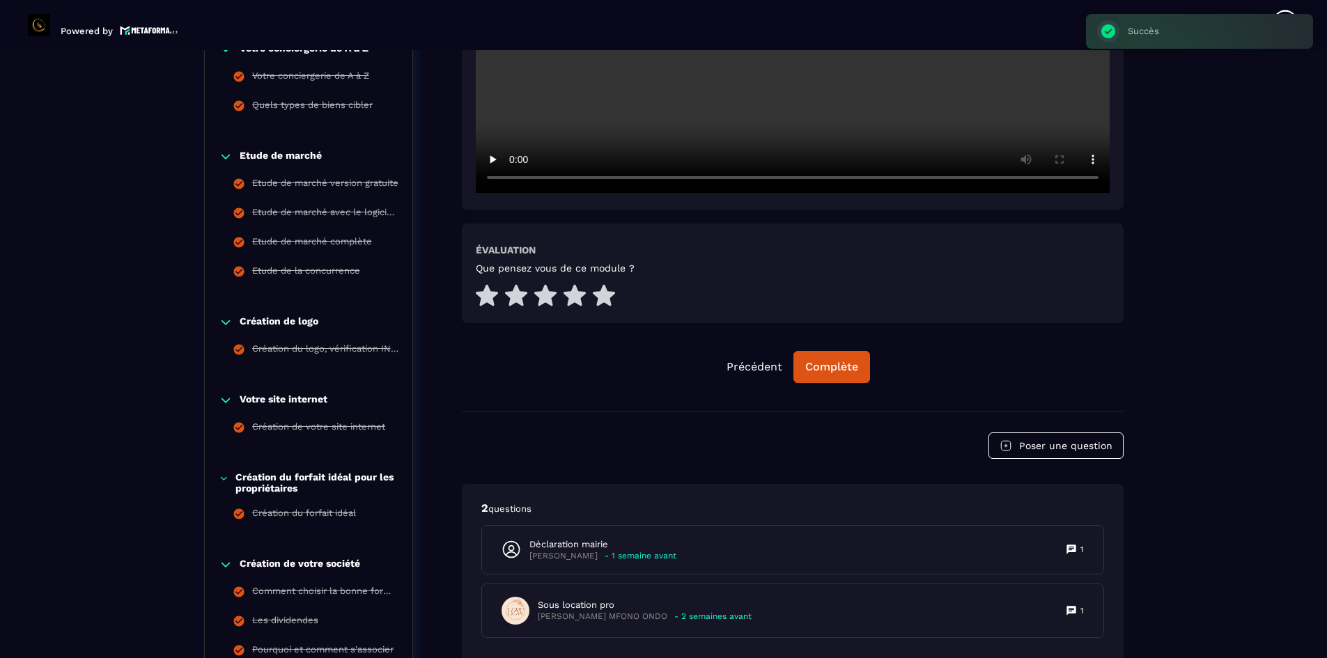
scroll to position [563, 0]
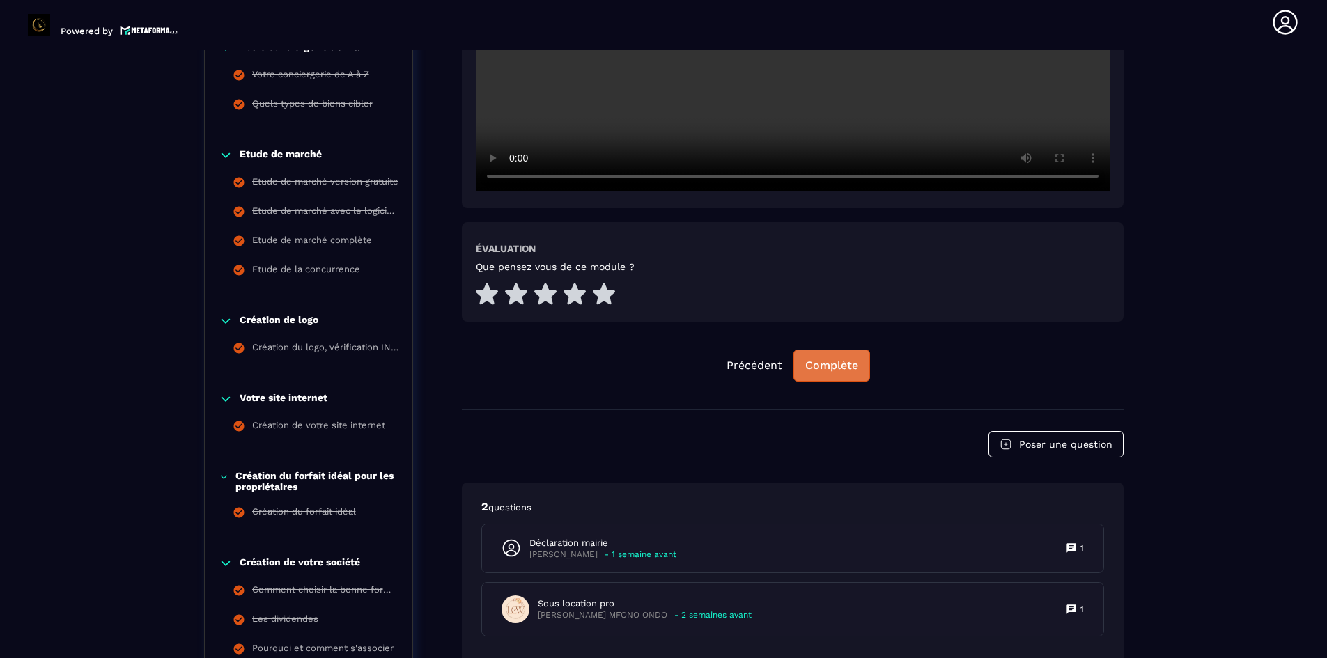
click at [828, 364] on div "Complète" at bounding box center [831, 366] width 53 height 14
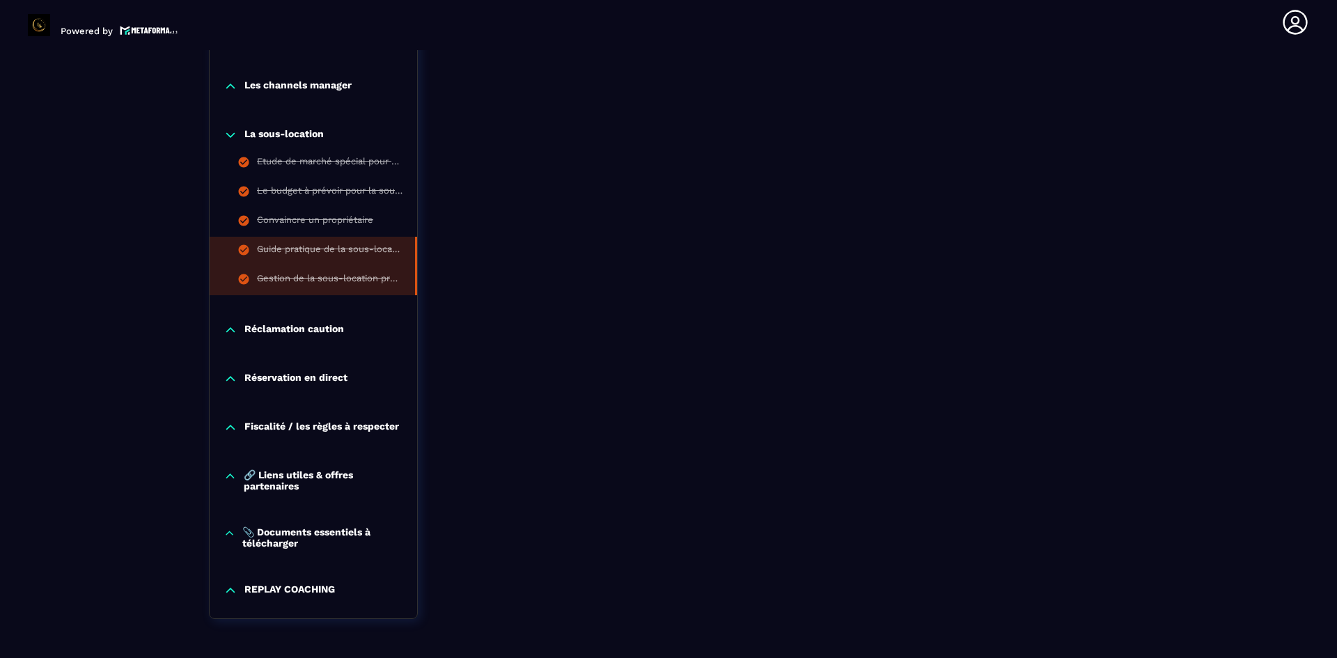
scroll to position [2722, 0]
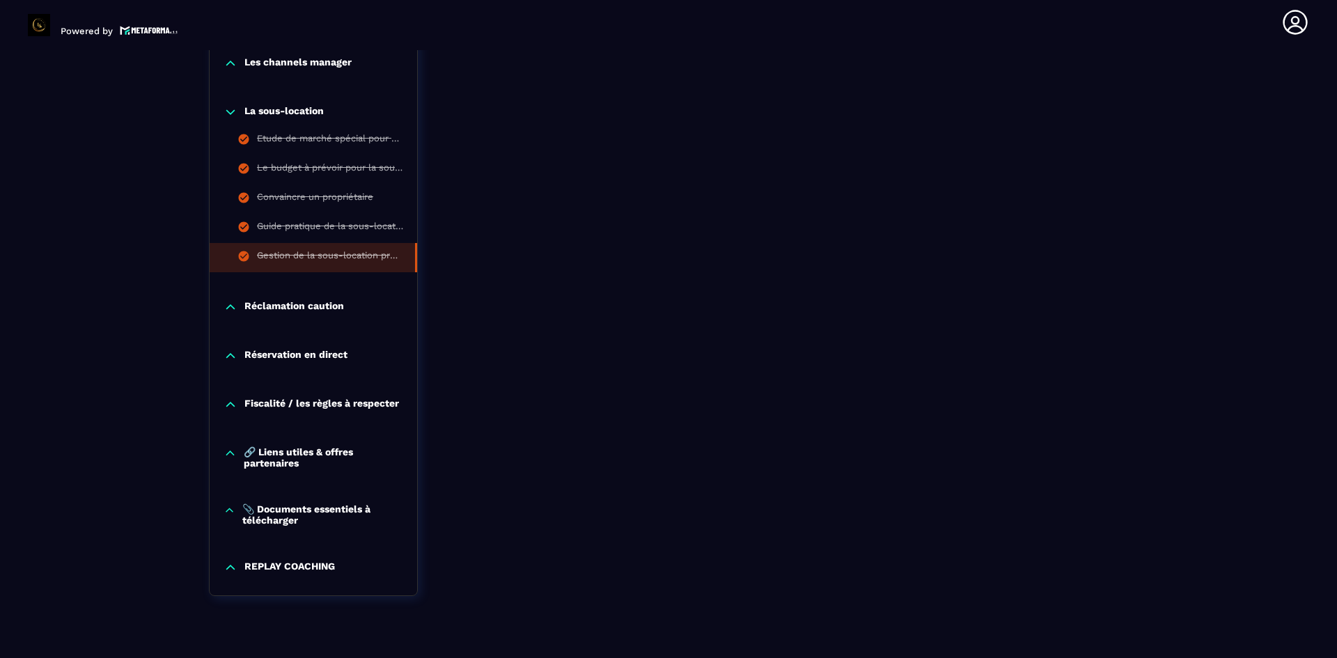
click at [281, 453] on p "🔗 Liens utiles & offres partenaires" at bounding box center [324, 458] width 160 height 22
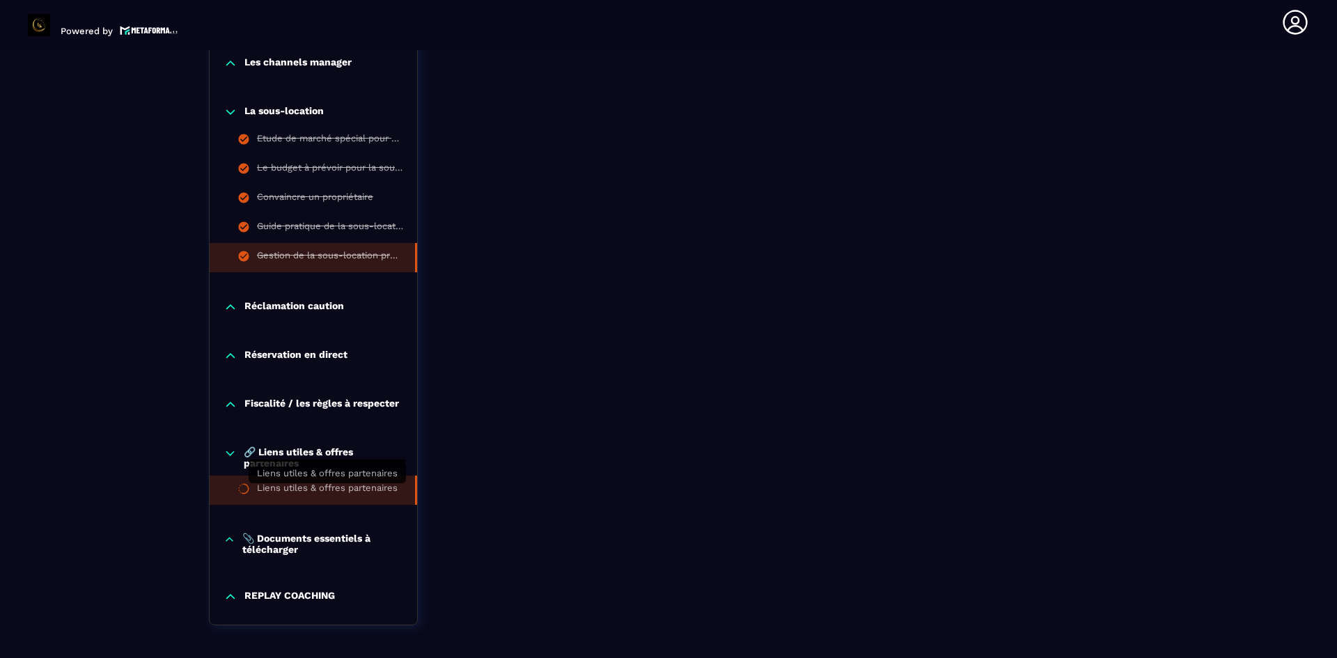
click at [286, 493] on div "Liens utiles & offres partenaires" at bounding box center [327, 490] width 141 height 15
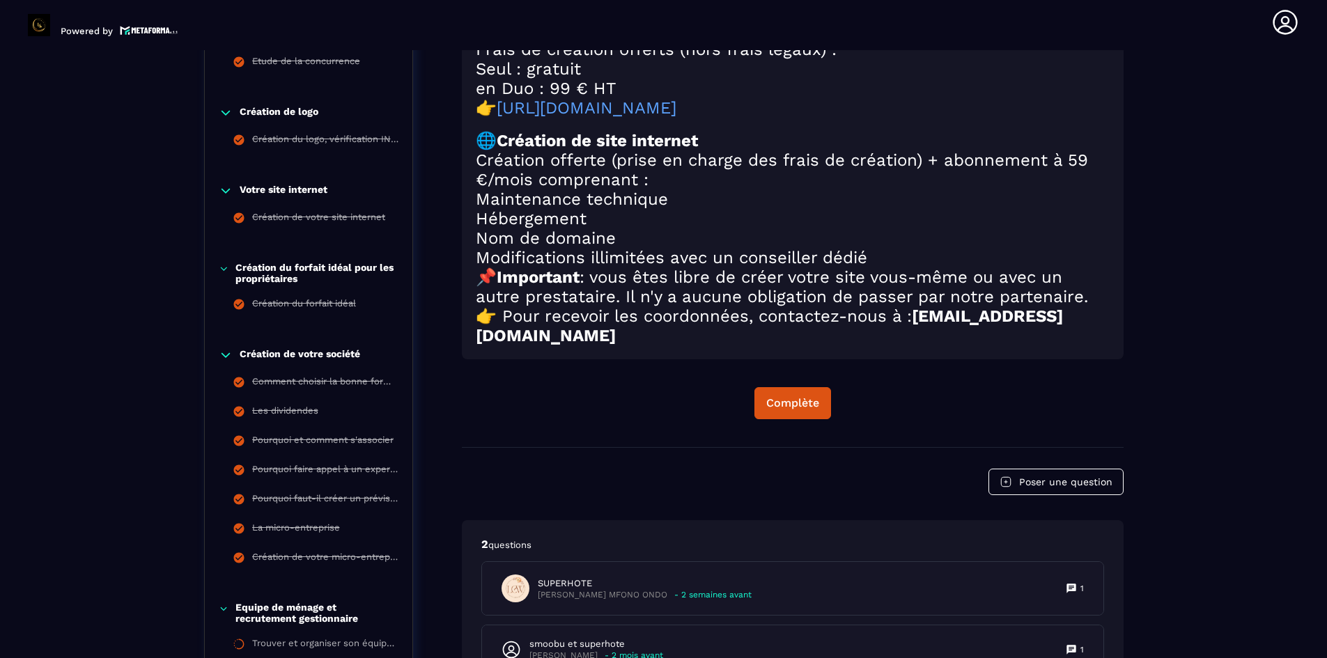
scroll to position [772, 0]
click at [786, 410] on div "Complète" at bounding box center [792, 403] width 53 height 14
click at [793, 410] on div "Continuer" at bounding box center [793, 403] width 54 height 14
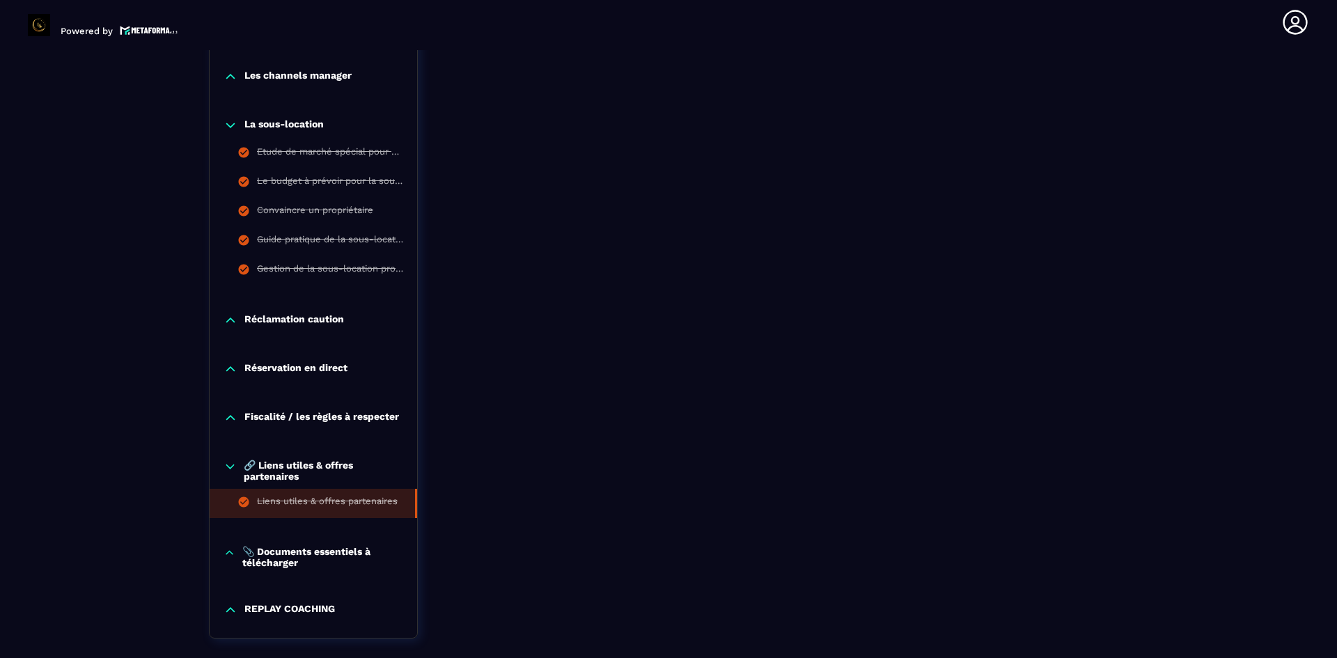
scroll to position [2781, 0]
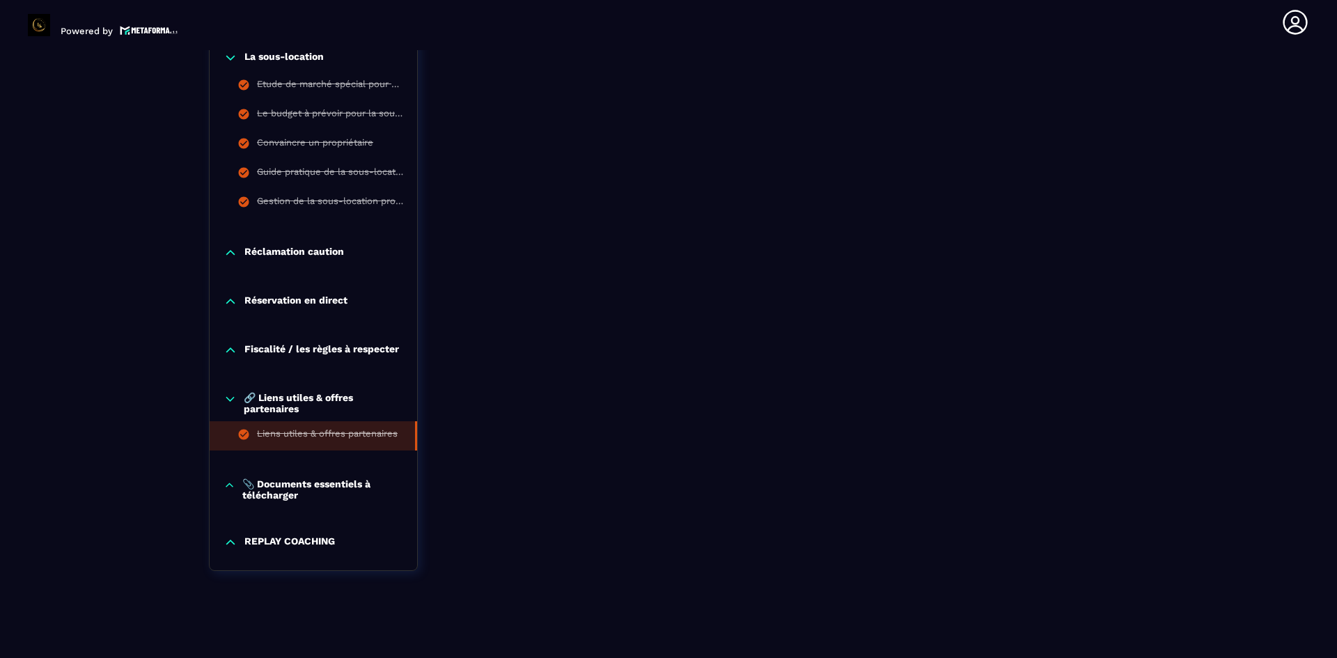
click at [273, 297] on p "Réservation en direct" at bounding box center [296, 302] width 103 height 14
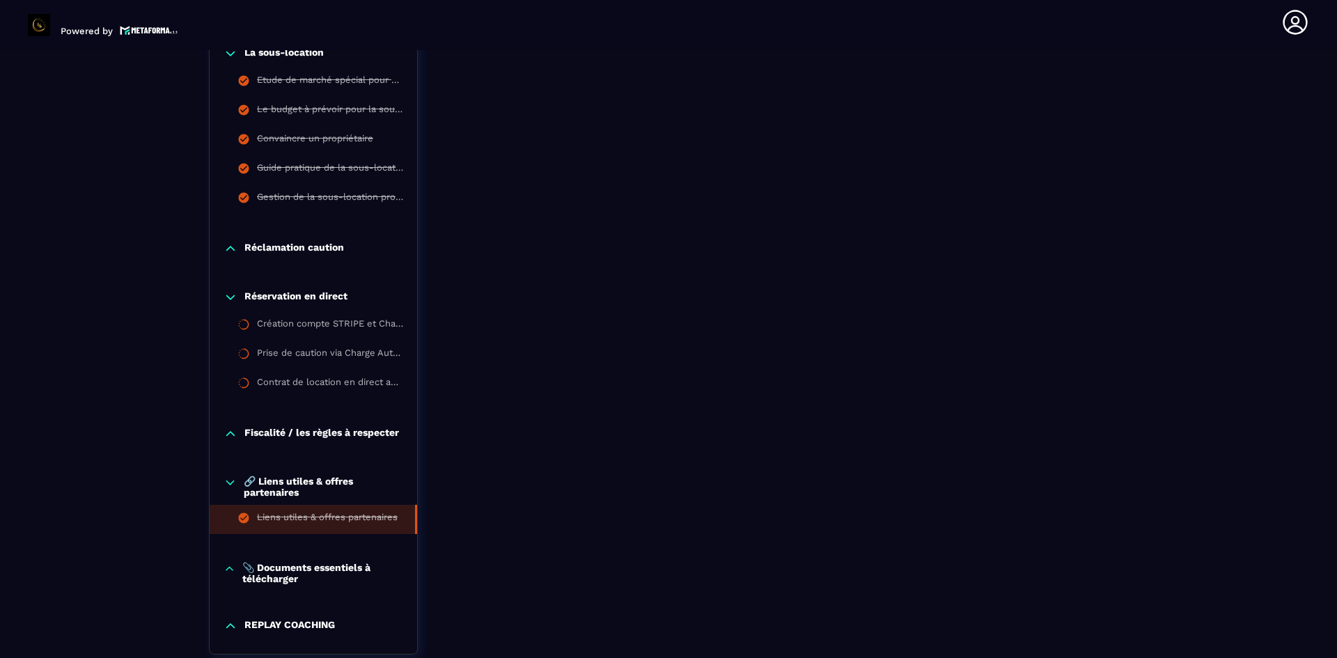
click at [325, 245] on p "Réclamation caution" at bounding box center [295, 249] width 100 height 14
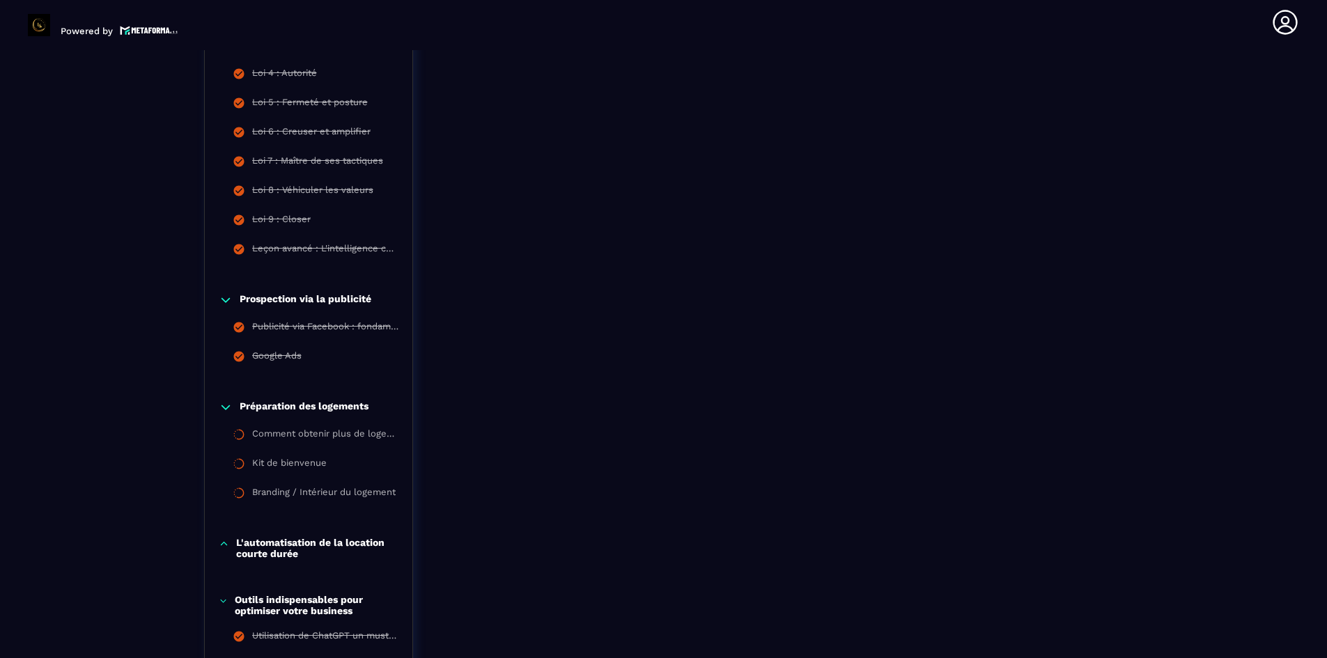
scroll to position [2160, 0]
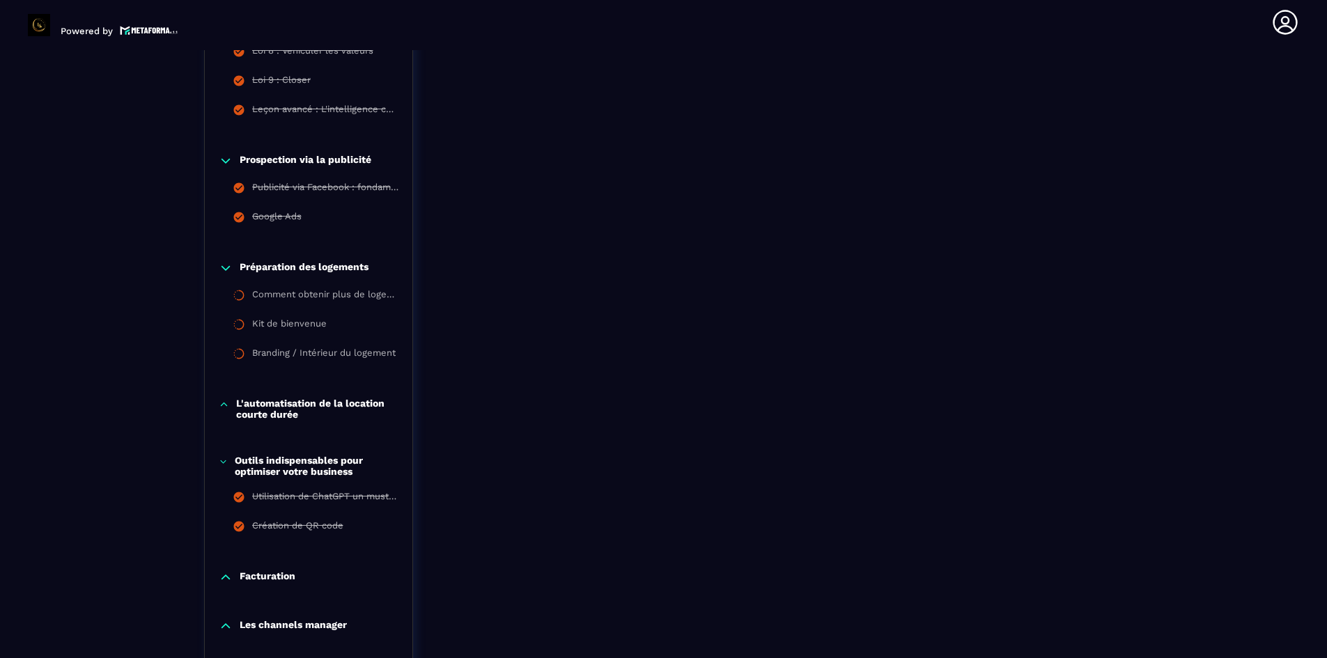
click at [300, 408] on p "L'automatisation de la location courte durée" at bounding box center [317, 409] width 162 height 22
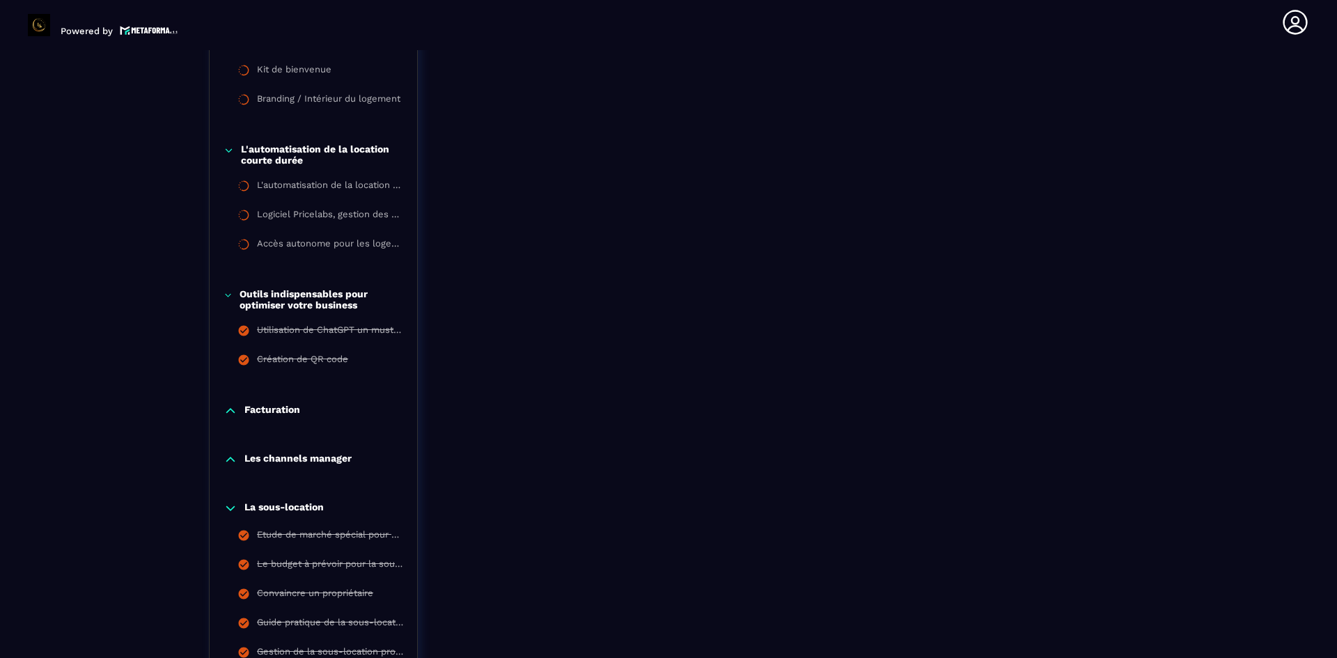
scroll to position [2438, 0]
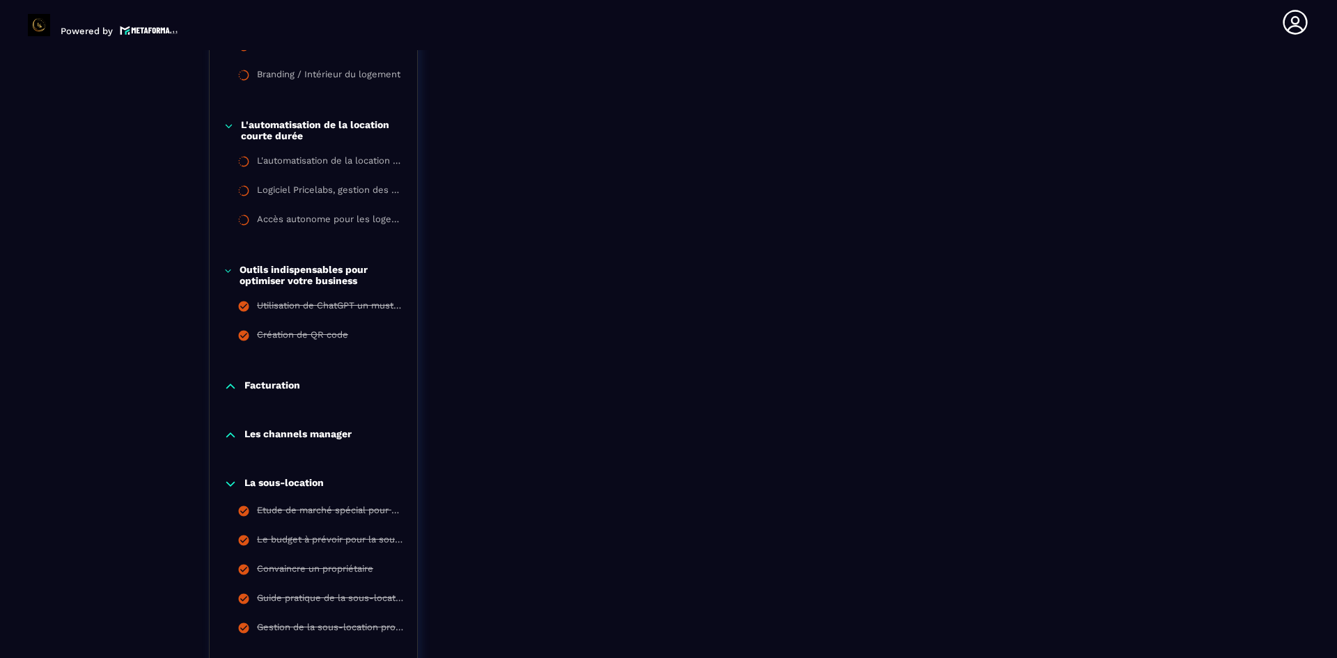
click at [295, 388] on p "Facturation" at bounding box center [273, 387] width 56 height 14
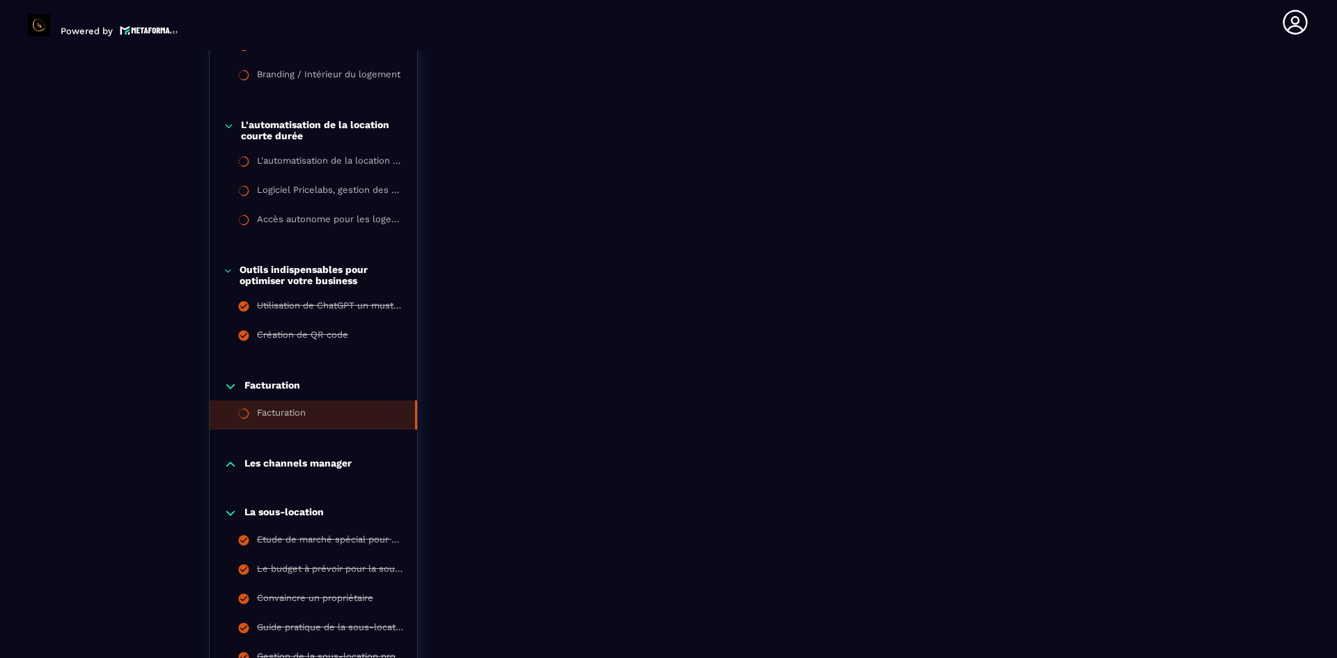
click at [304, 412] on div "Facturation" at bounding box center [281, 415] width 49 height 15
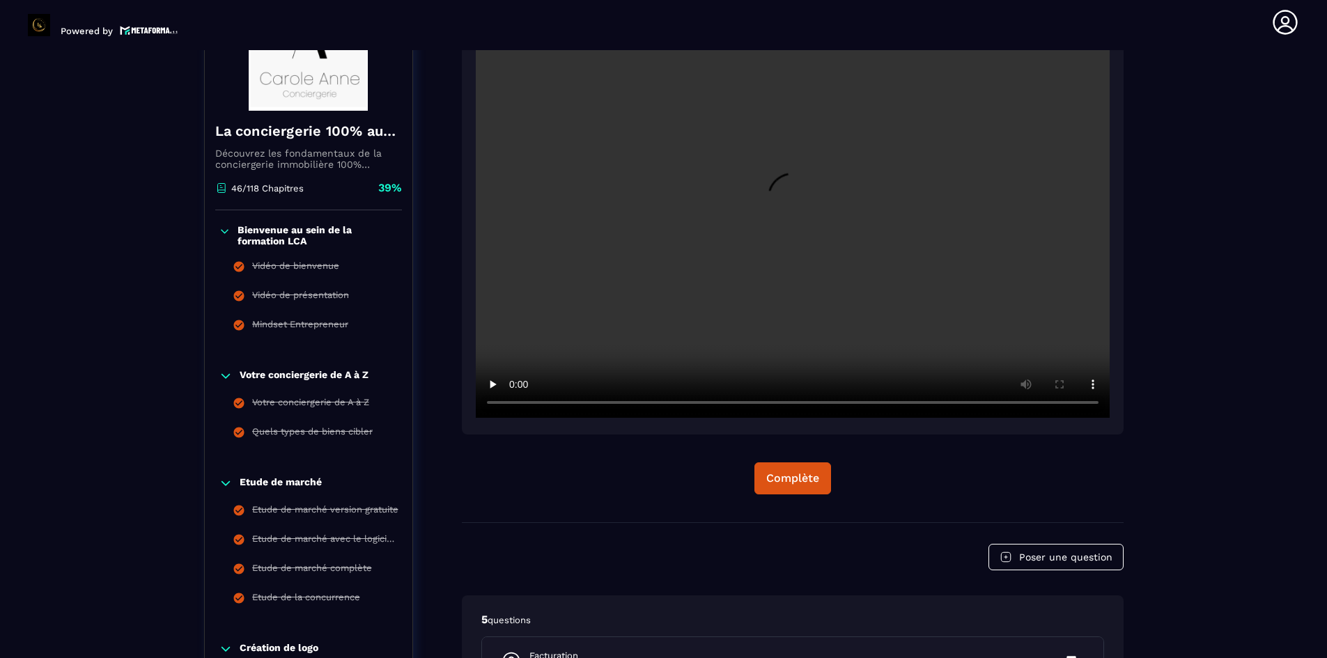
scroll to position [493, 0]
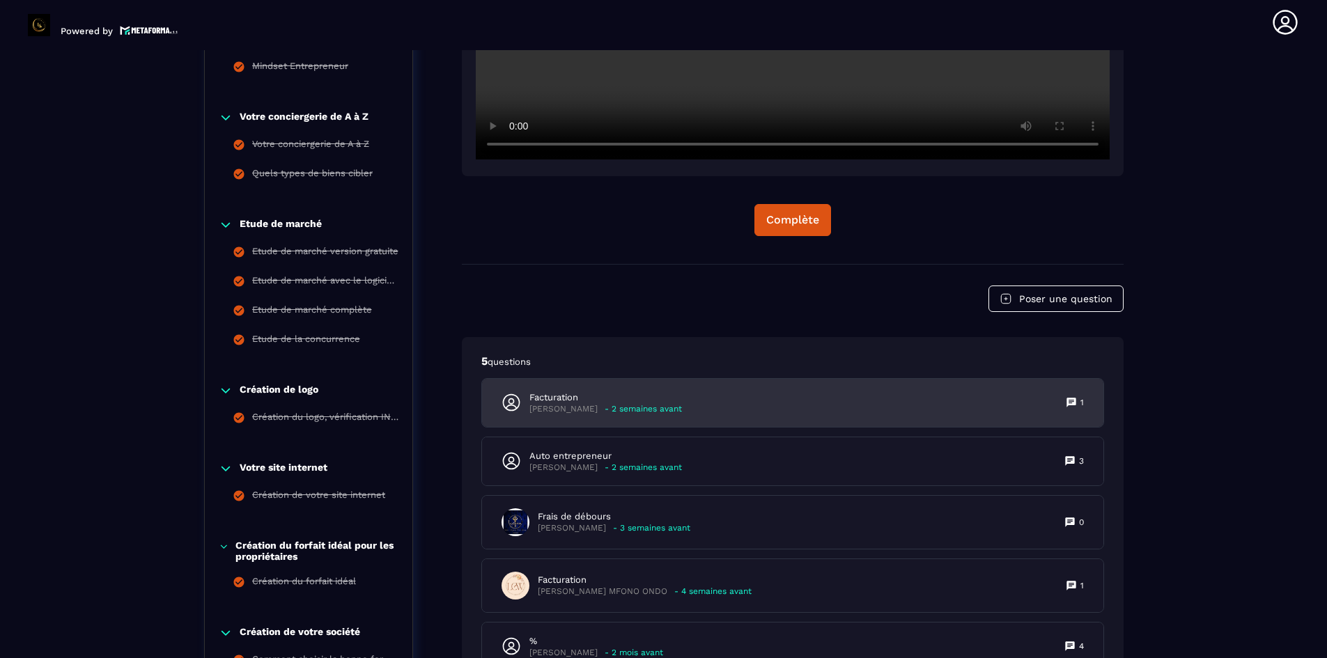
click at [678, 405] on p "- 2 semaines avant" at bounding box center [643, 409] width 77 height 10
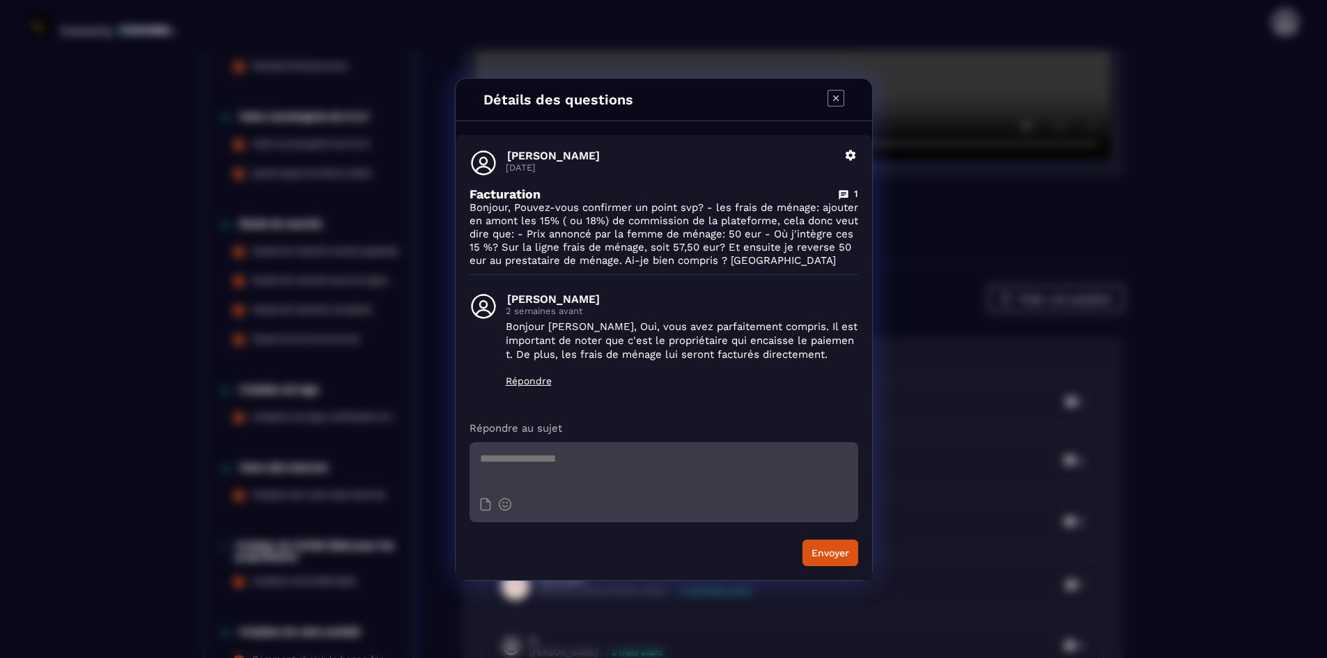
click at [829, 93] on icon "Modal window" at bounding box center [836, 98] width 17 height 17
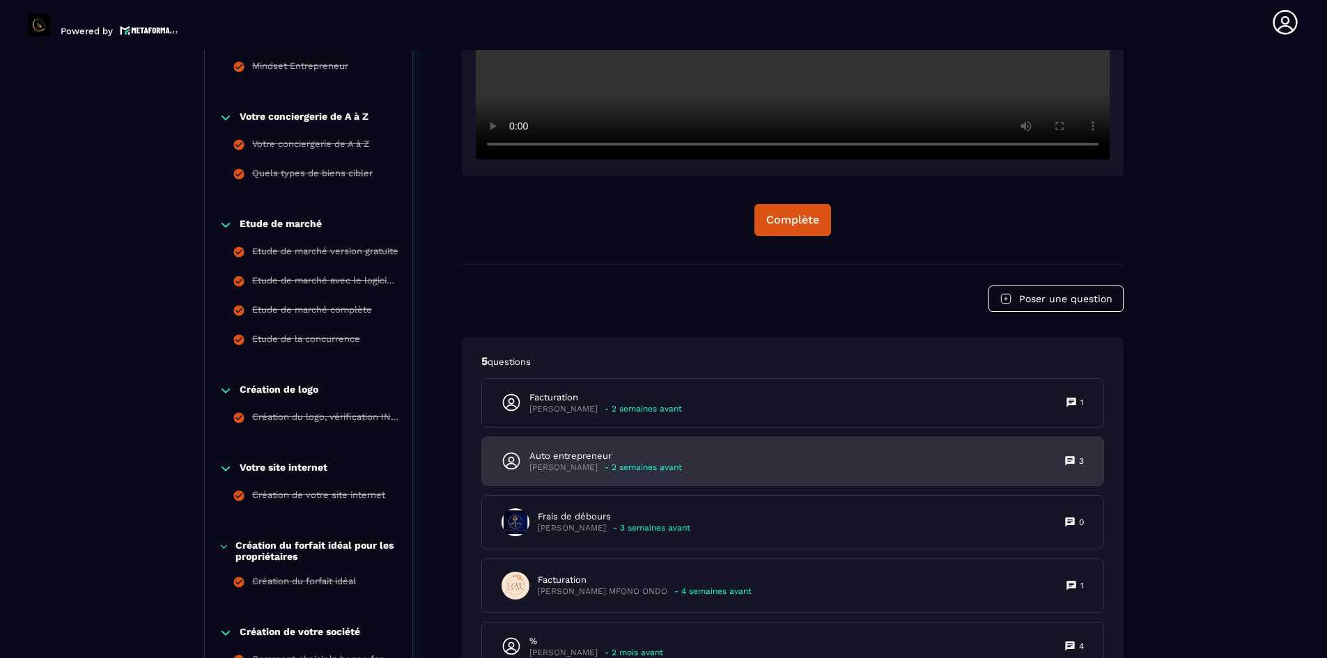
click at [535, 455] on p "Auto entrepreneur" at bounding box center [605, 456] width 153 height 13
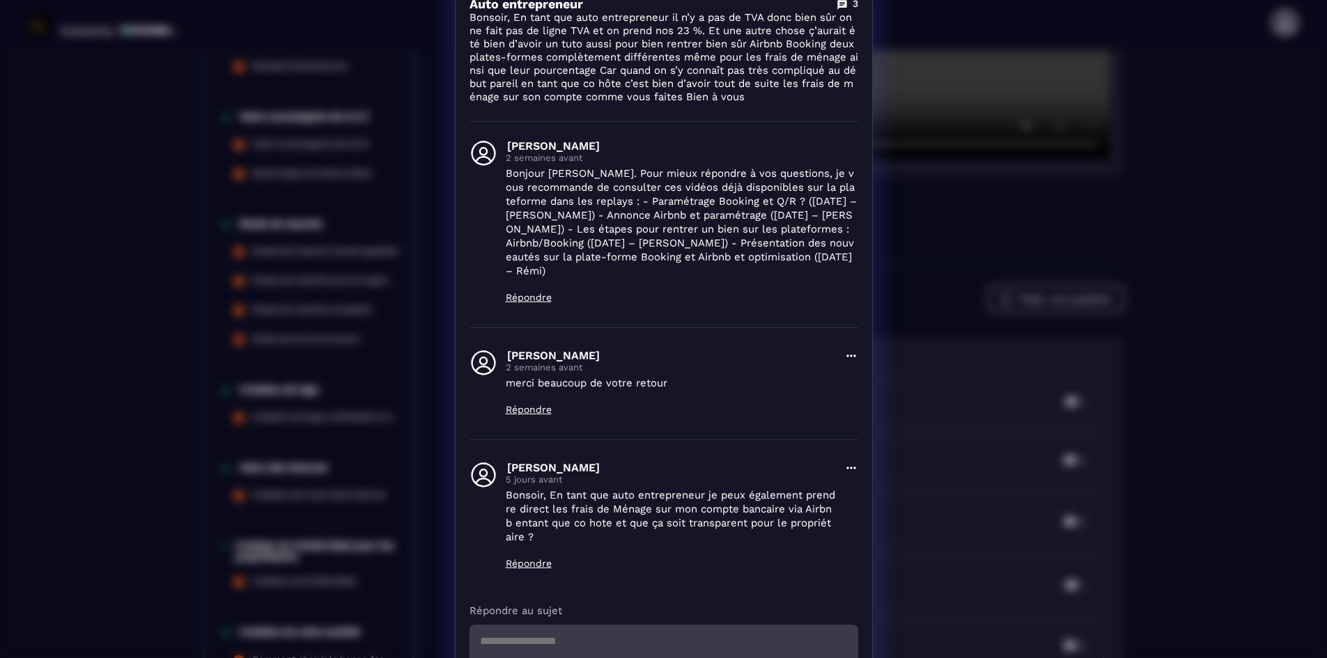
scroll to position [0, 0]
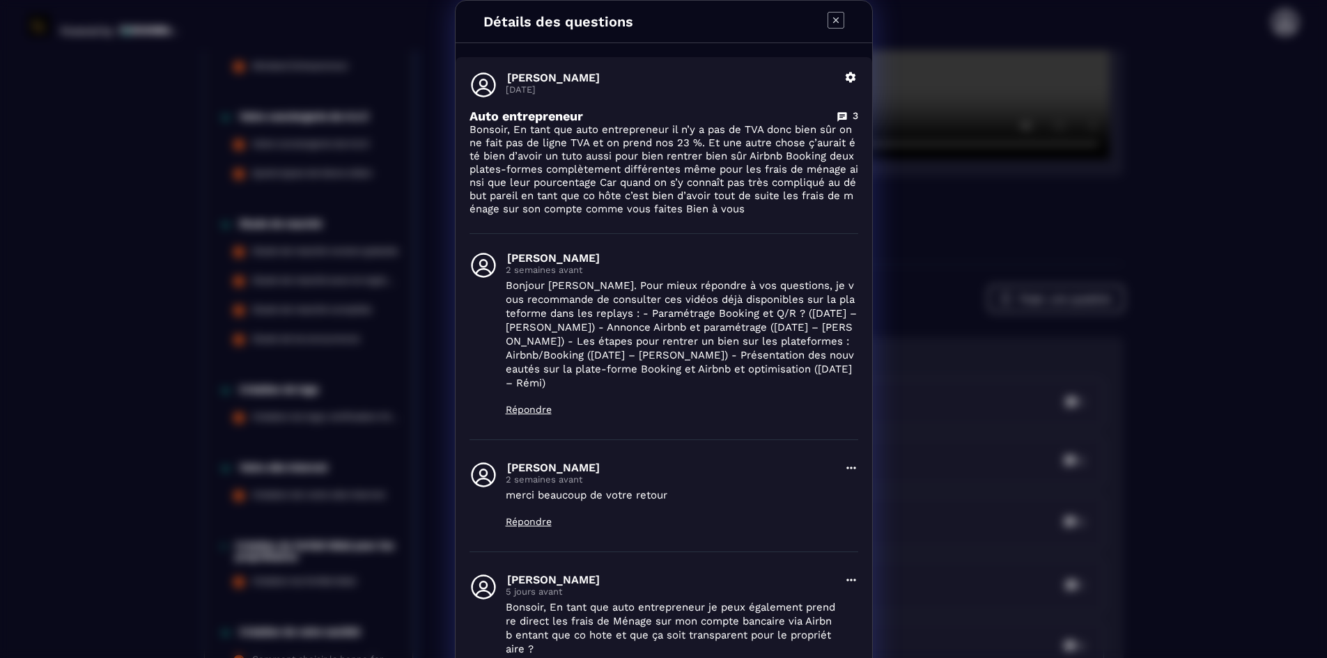
click at [828, 21] on icon "Modal window" at bounding box center [836, 20] width 17 height 17
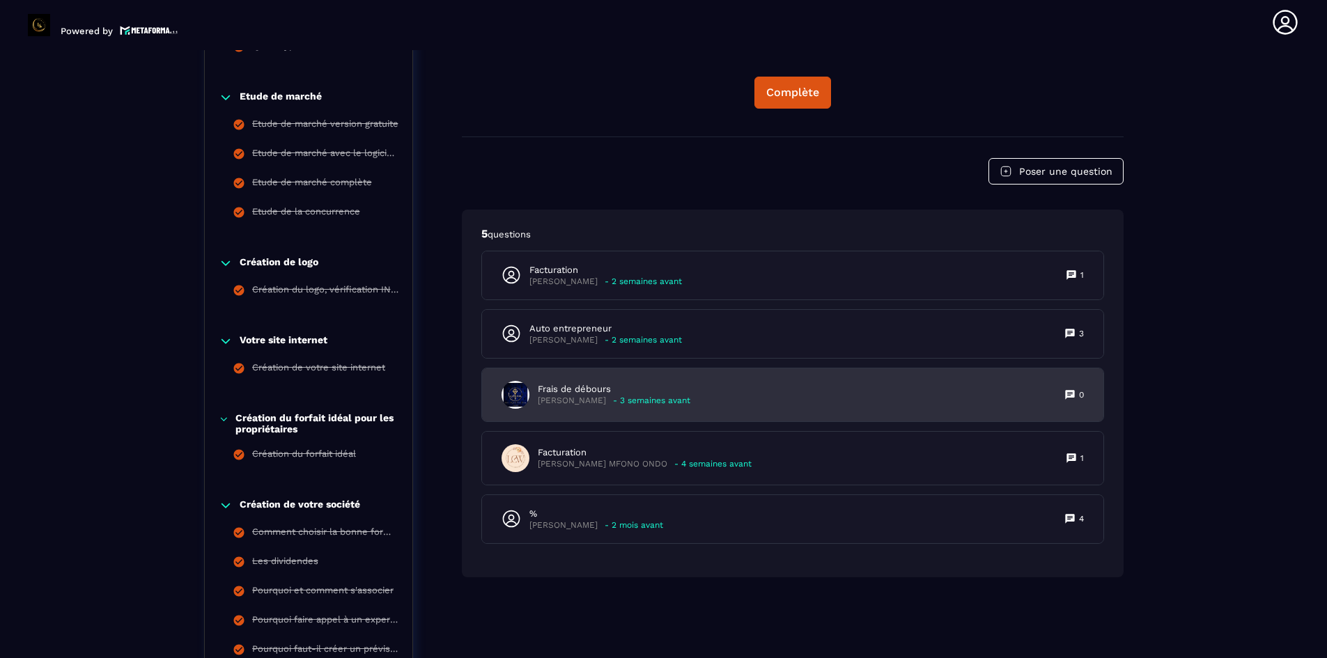
scroll to position [633, 0]
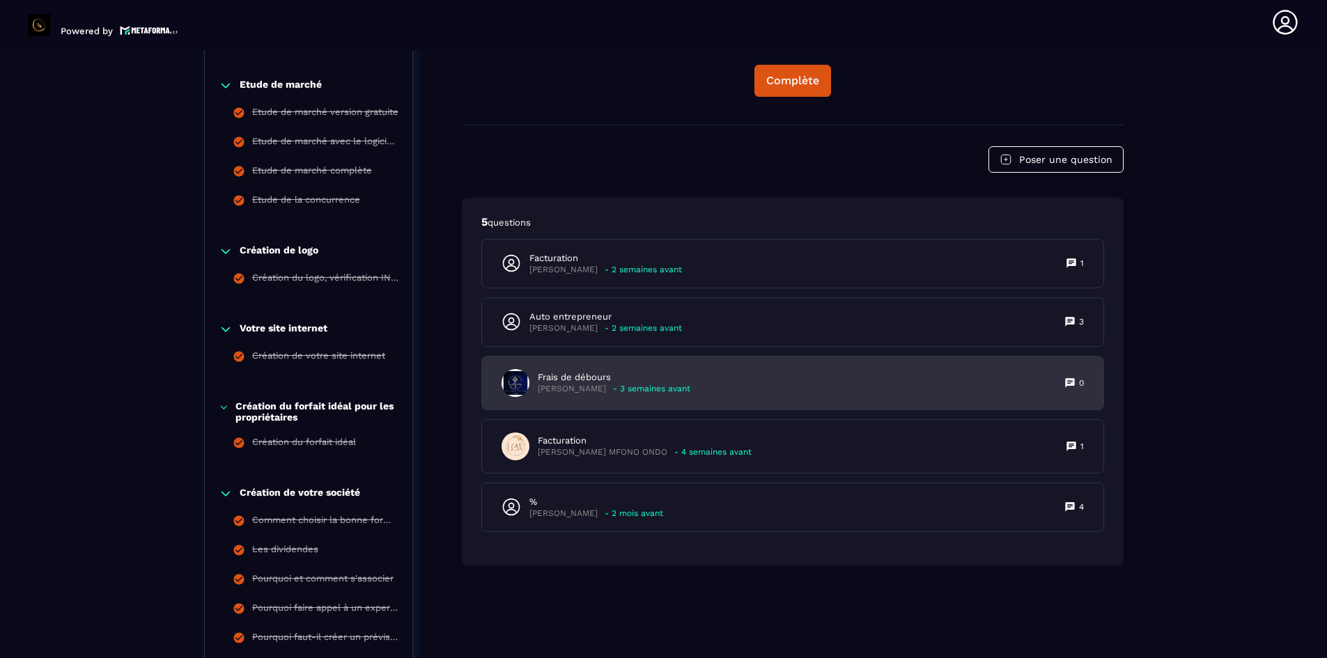
click at [609, 374] on p "Frais de débours" at bounding box center [614, 377] width 153 height 13
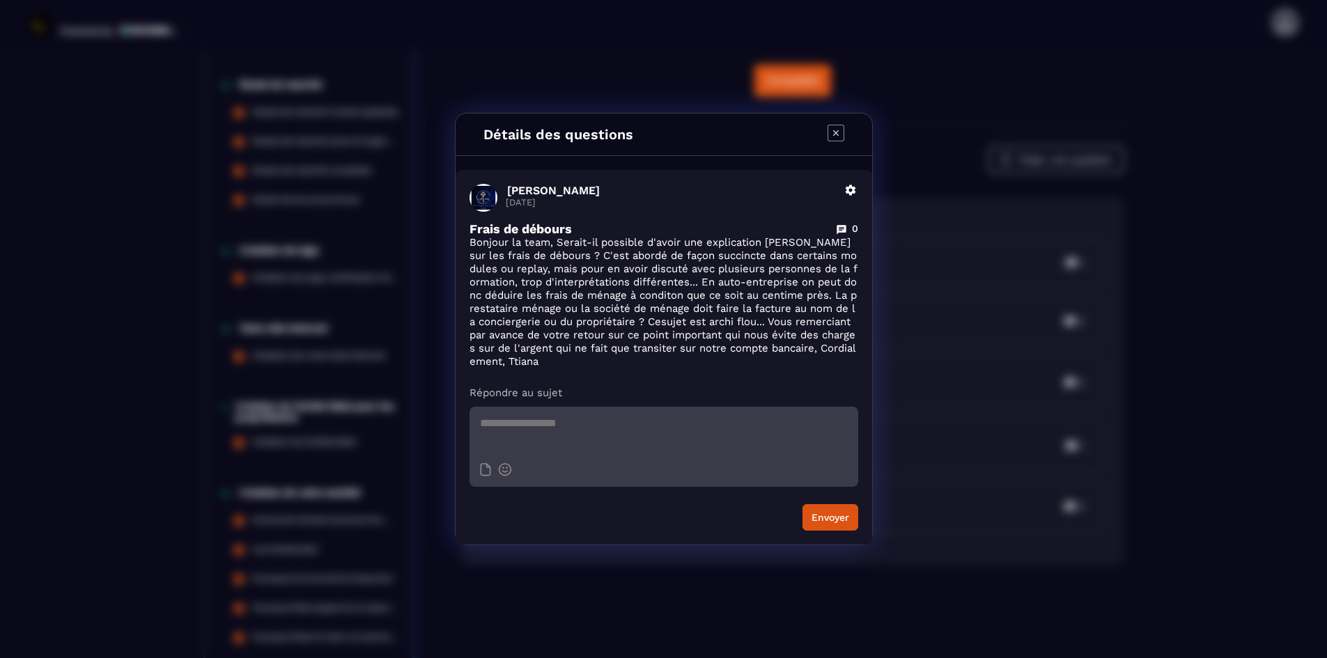
click at [826, 134] on div "Détails des questions" at bounding box center [664, 135] width 417 height 42
click at [834, 134] on icon "Modal window" at bounding box center [836, 133] width 17 height 17
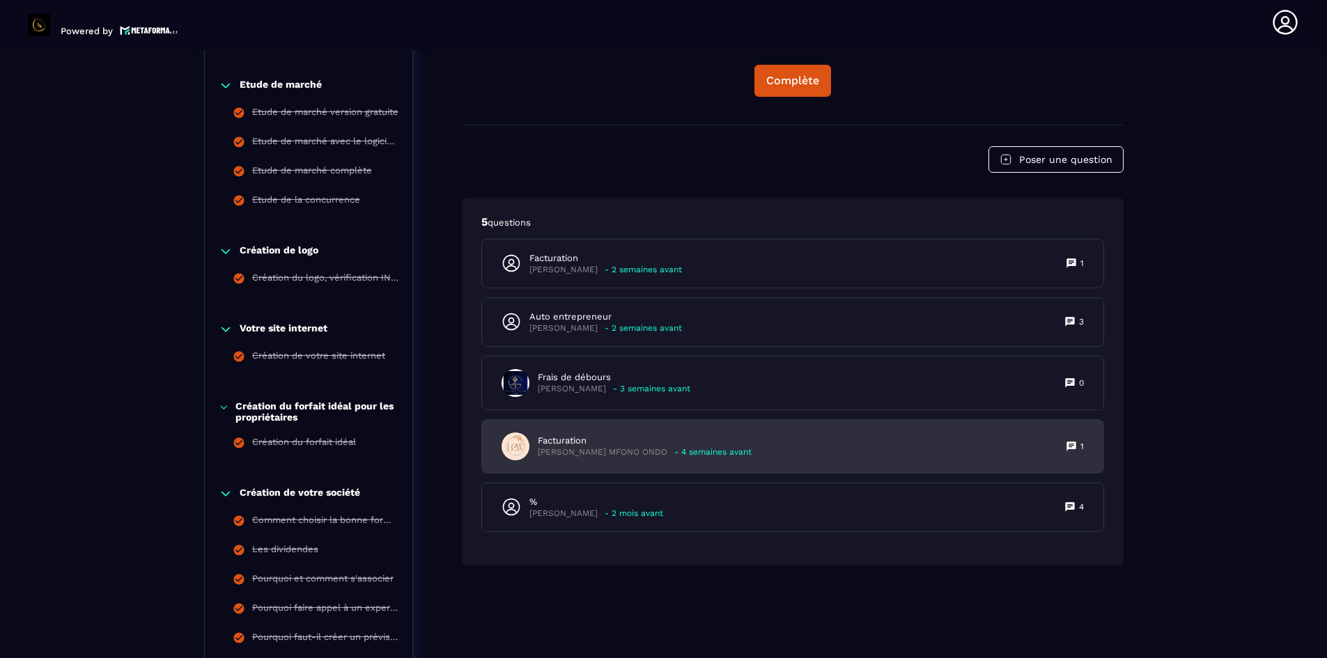
click at [619, 450] on p "[PERSON_NAME] MFONO ONDO" at bounding box center [603, 452] width 130 height 10
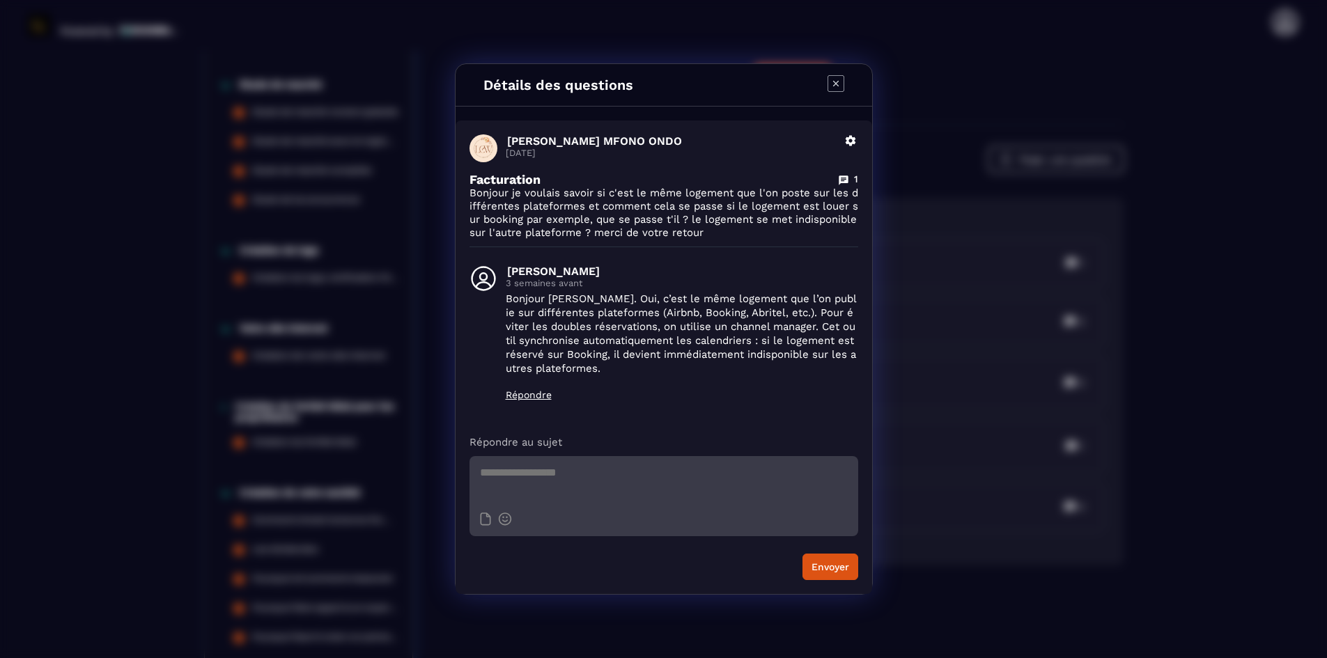
click at [835, 82] on icon "Modal window" at bounding box center [836, 83] width 17 height 17
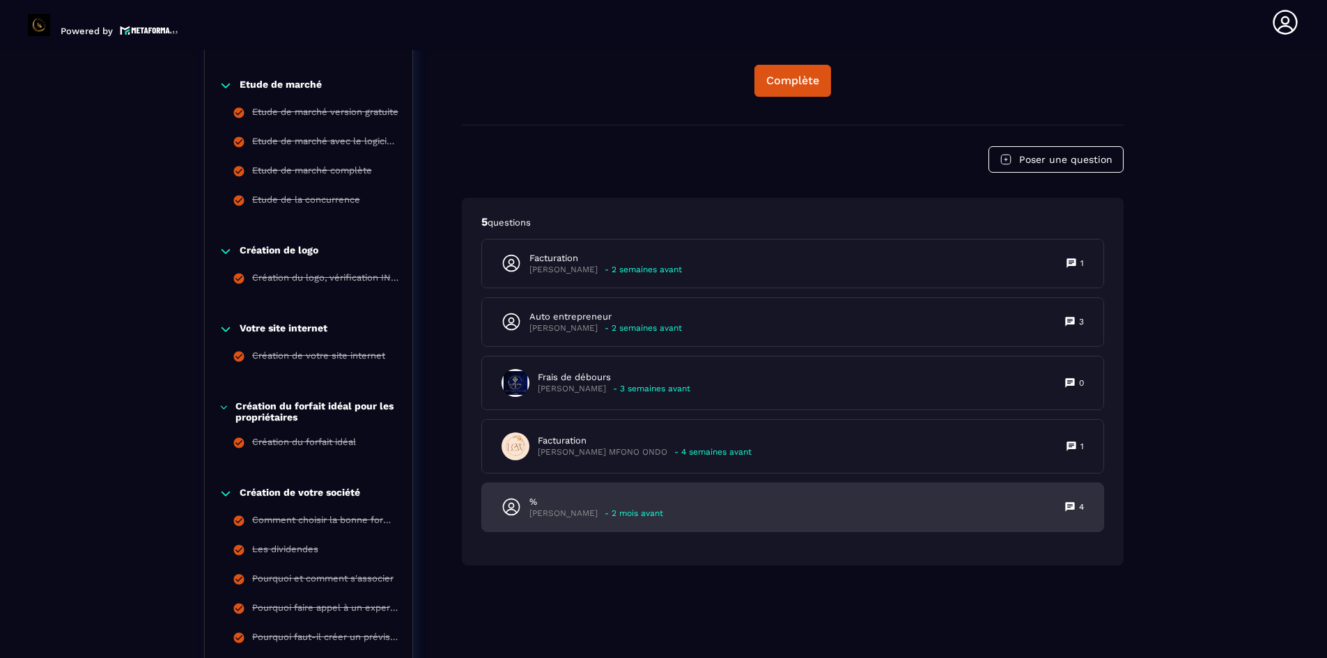
click at [580, 506] on p "%" at bounding box center [596, 502] width 134 height 13
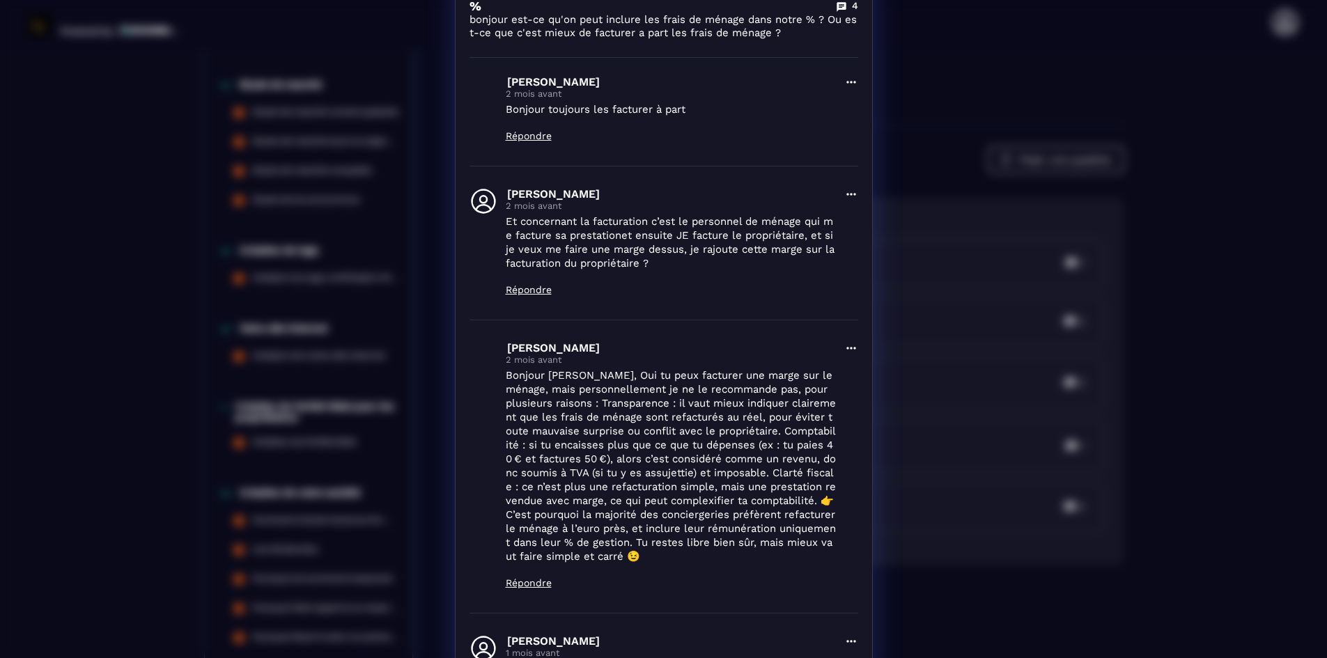
scroll to position [0, 0]
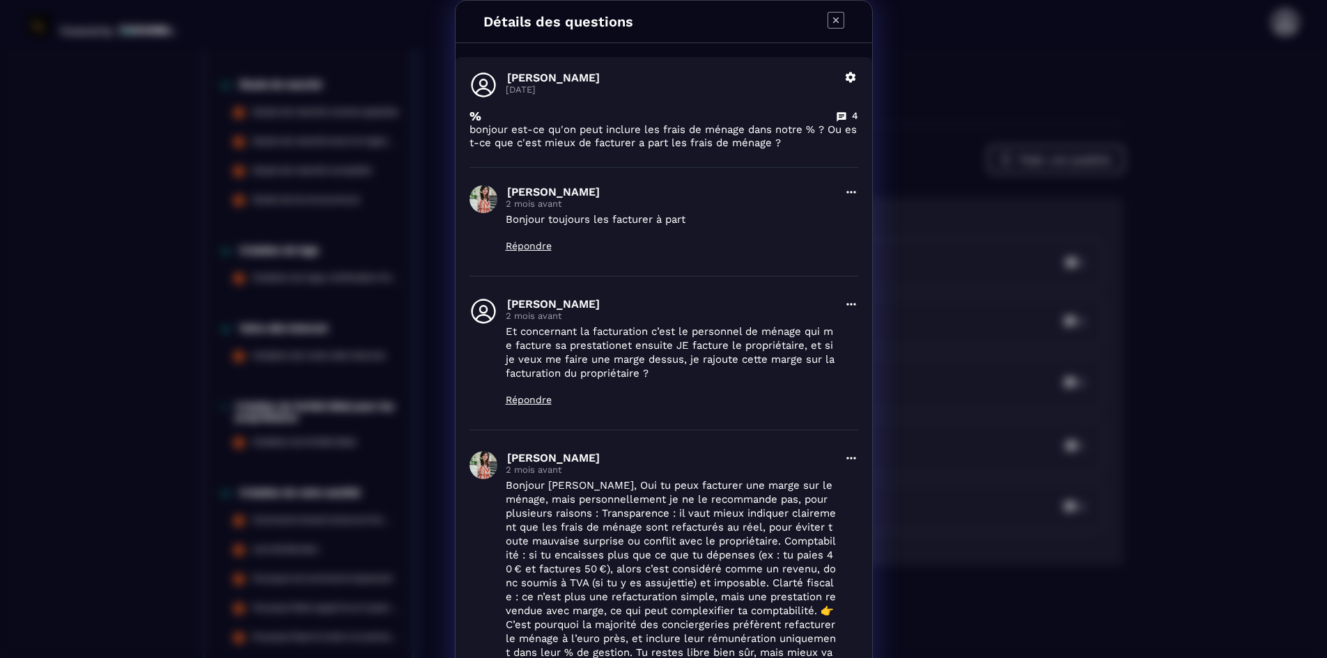
click at [828, 20] on icon "Modal window" at bounding box center [836, 20] width 17 height 17
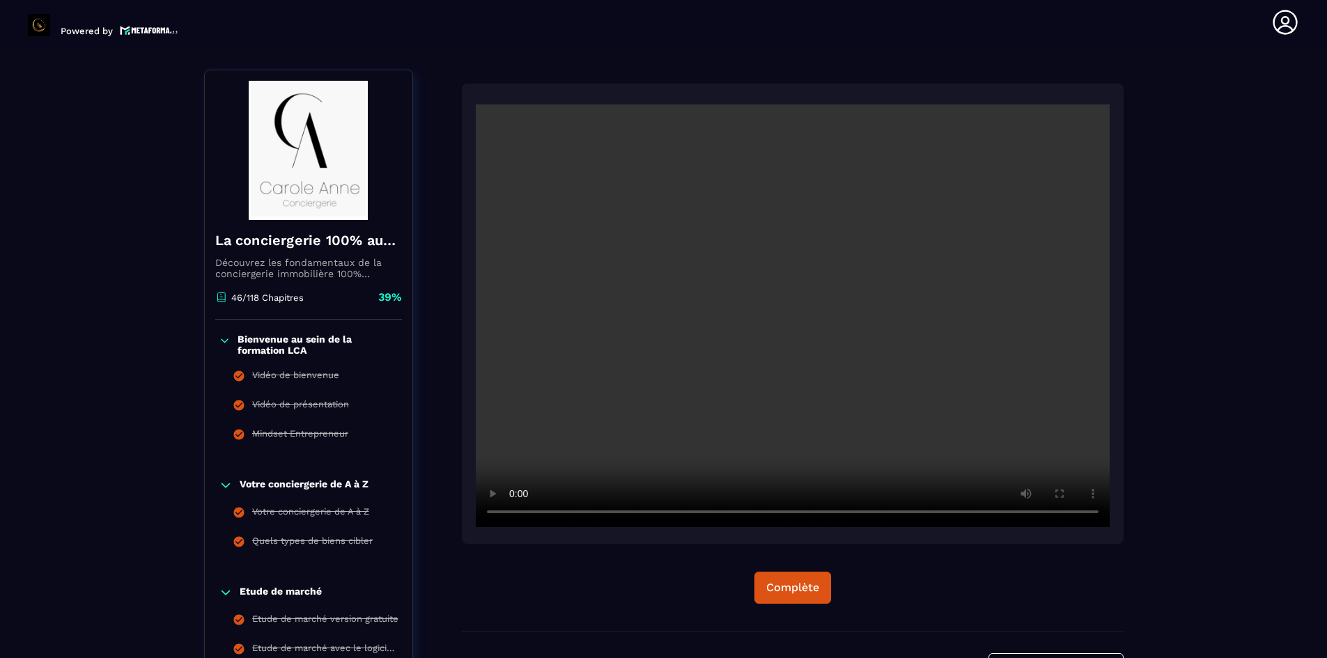
scroll to position [75, 0]
